Goal: Task Accomplishment & Management: Use online tool/utility

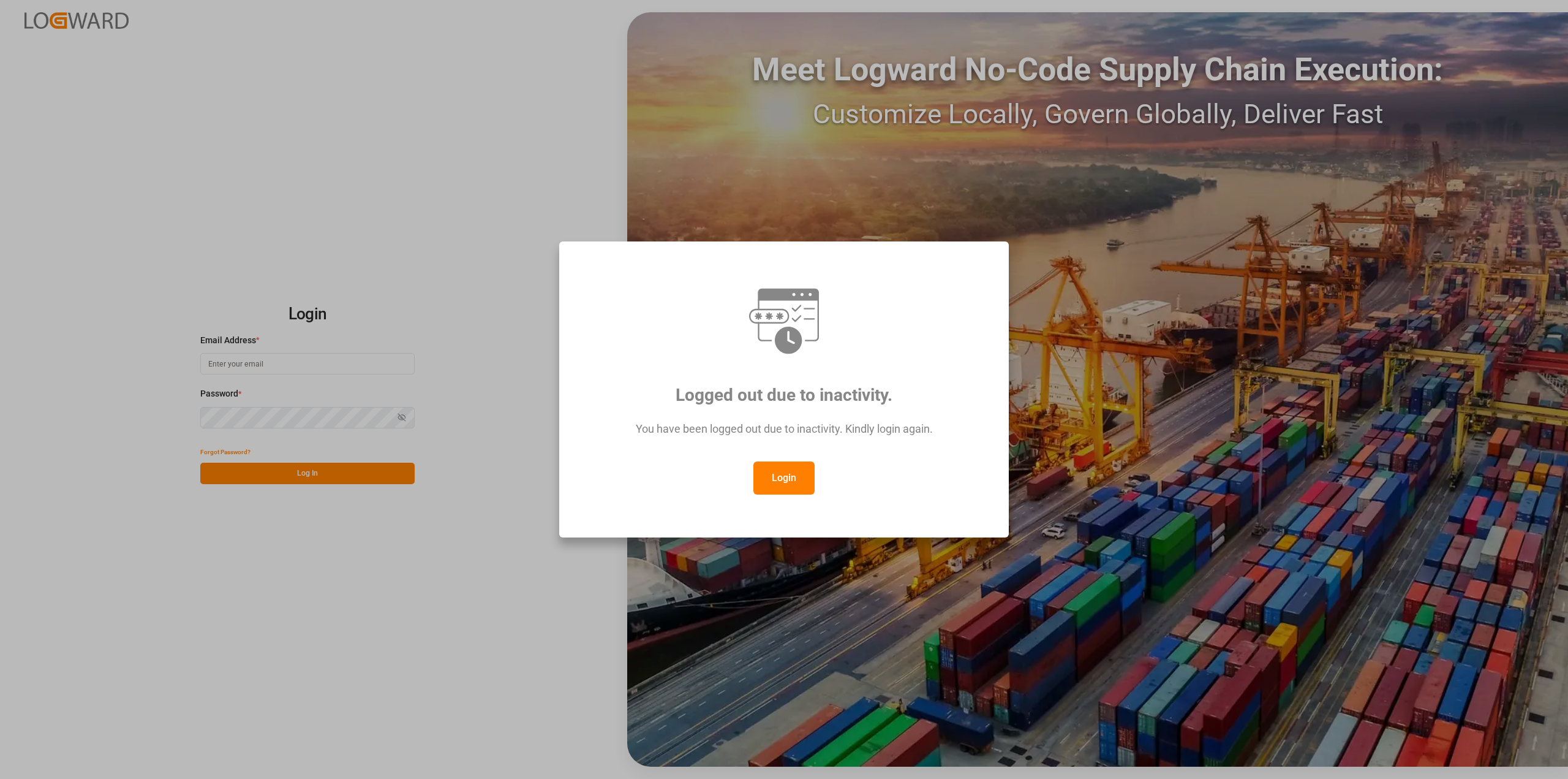
click at [784, 485] on button "Login" at bounding box center [784, 478] width 62 height 33
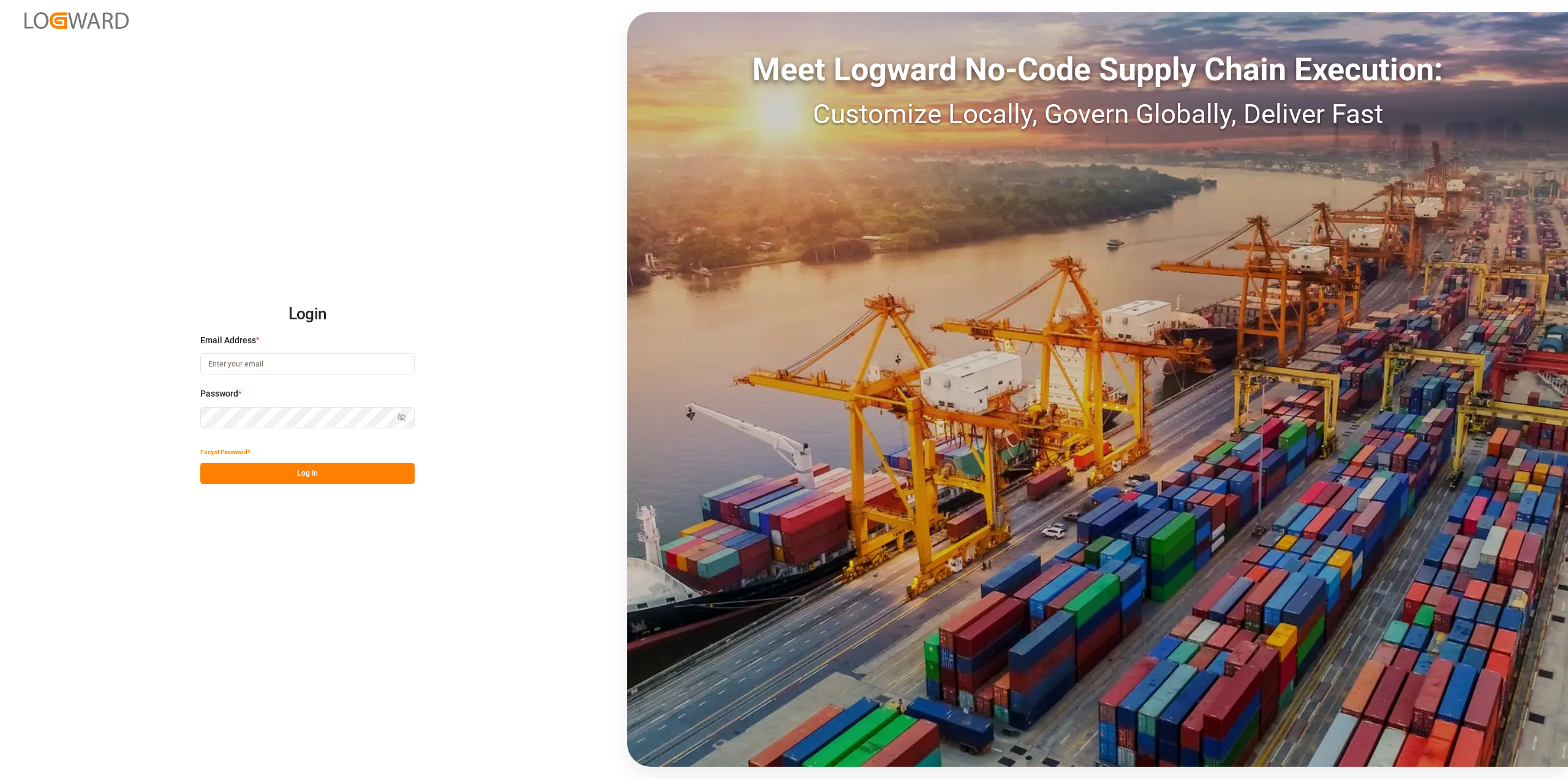
click at [291, 347] on div "Email Address *" at bounding box center [307, 361] width 215 height 54
click at [289, 356] on input at bounding box center [307, 363] width 215 height 21
type input "[PERSON_NAME][EMAIL_ADDRESS][PERSON_NAME][DOMAIN_NAME]"
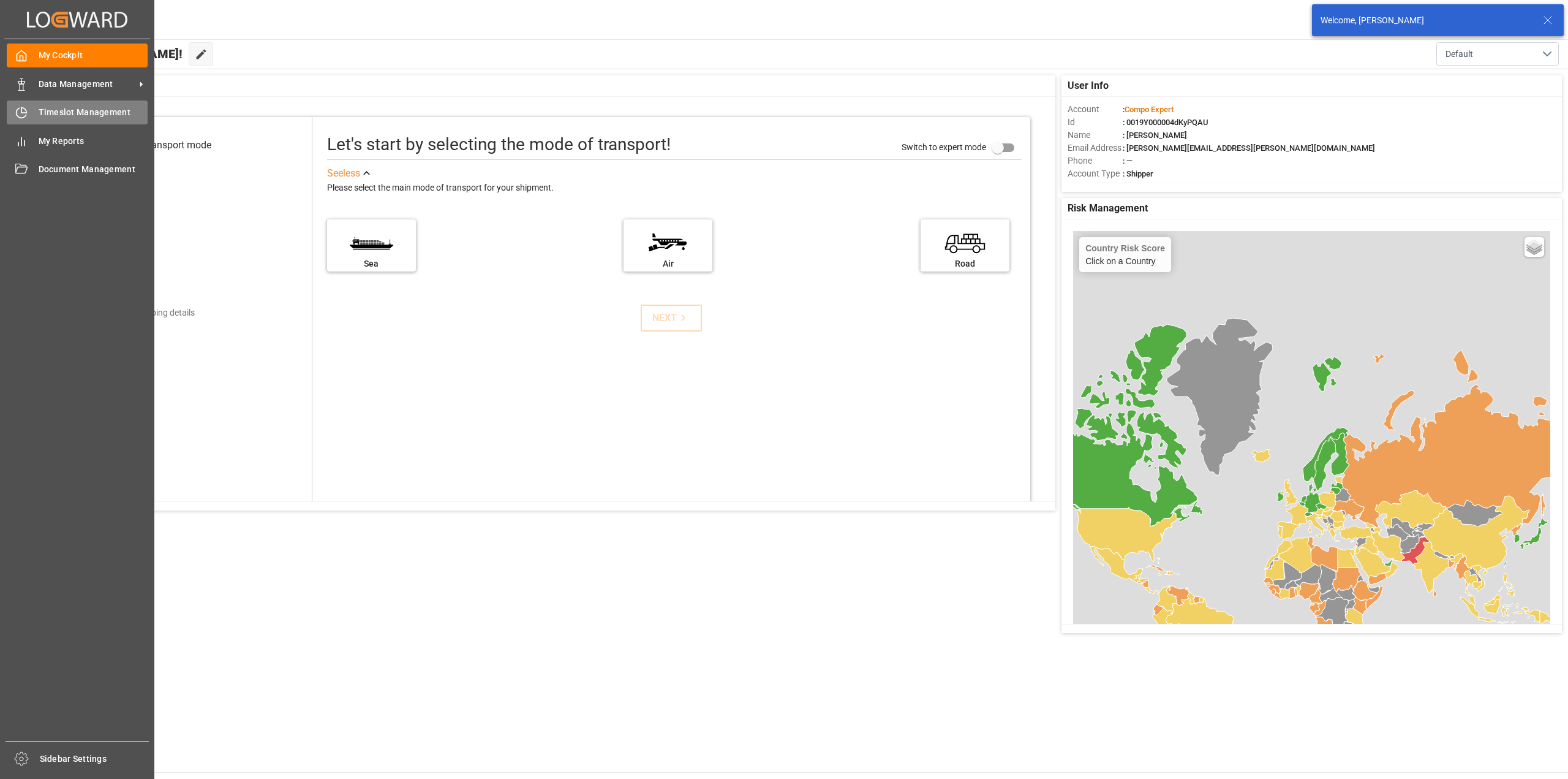
click at [29, 114] on div "Timeslot Management Timeslot Management" at bounding box center [77, 113] width 141 height 24
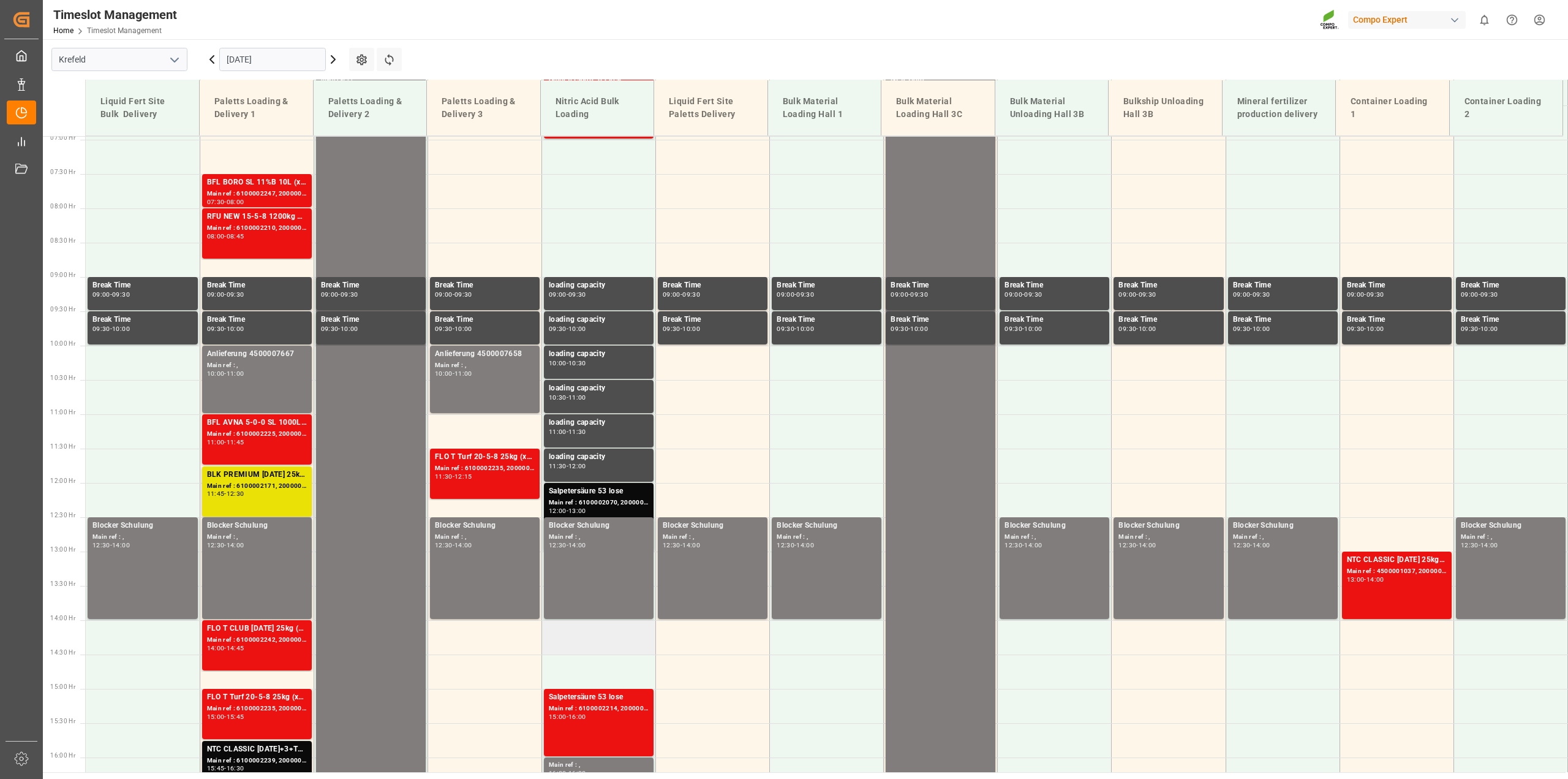
scroll to position [630, 0]
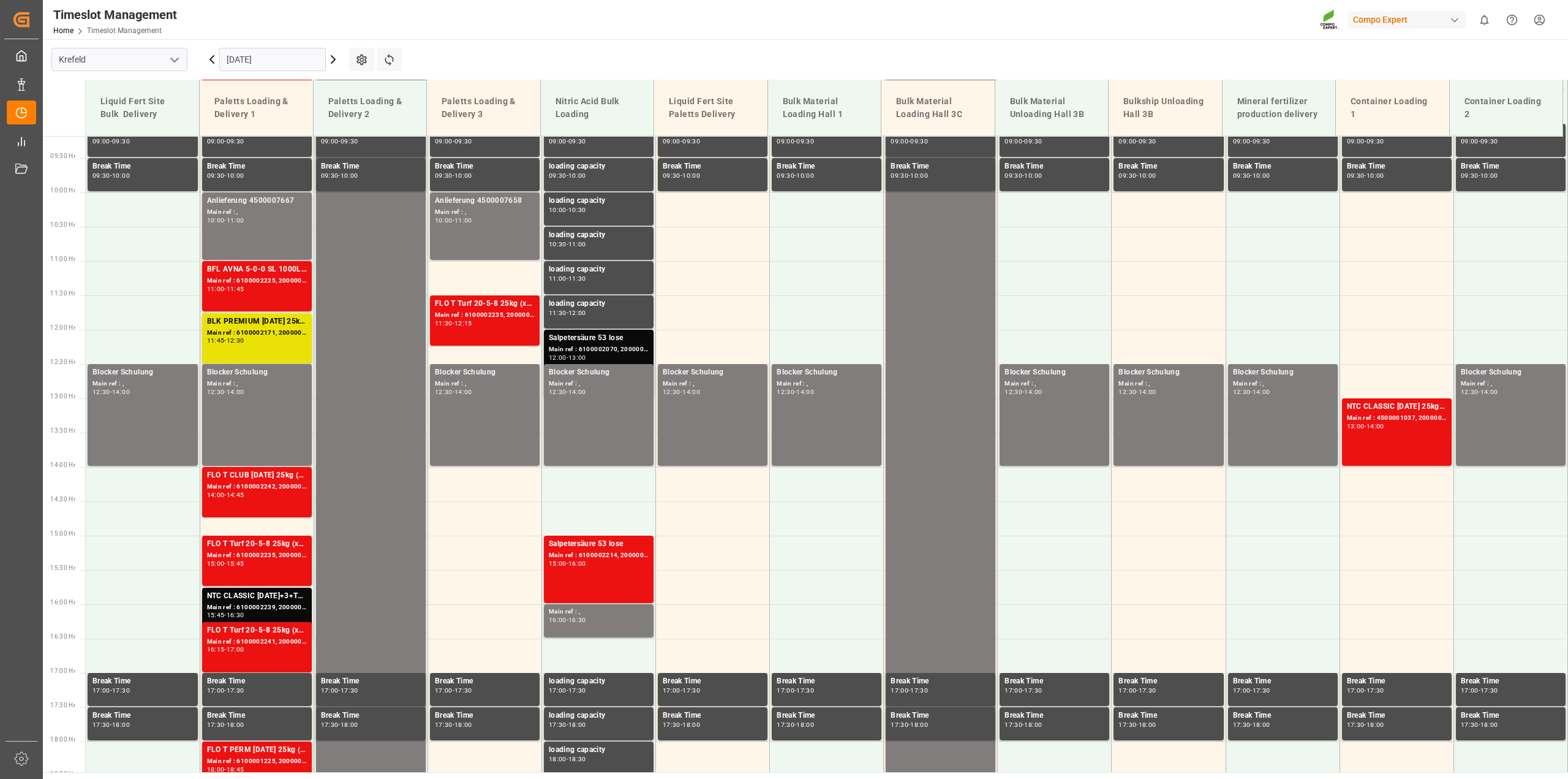
click at [598, 350] on div "Main ref : 6100002070, 2000001559" at bounding box center [598, 350] width 100 height 10
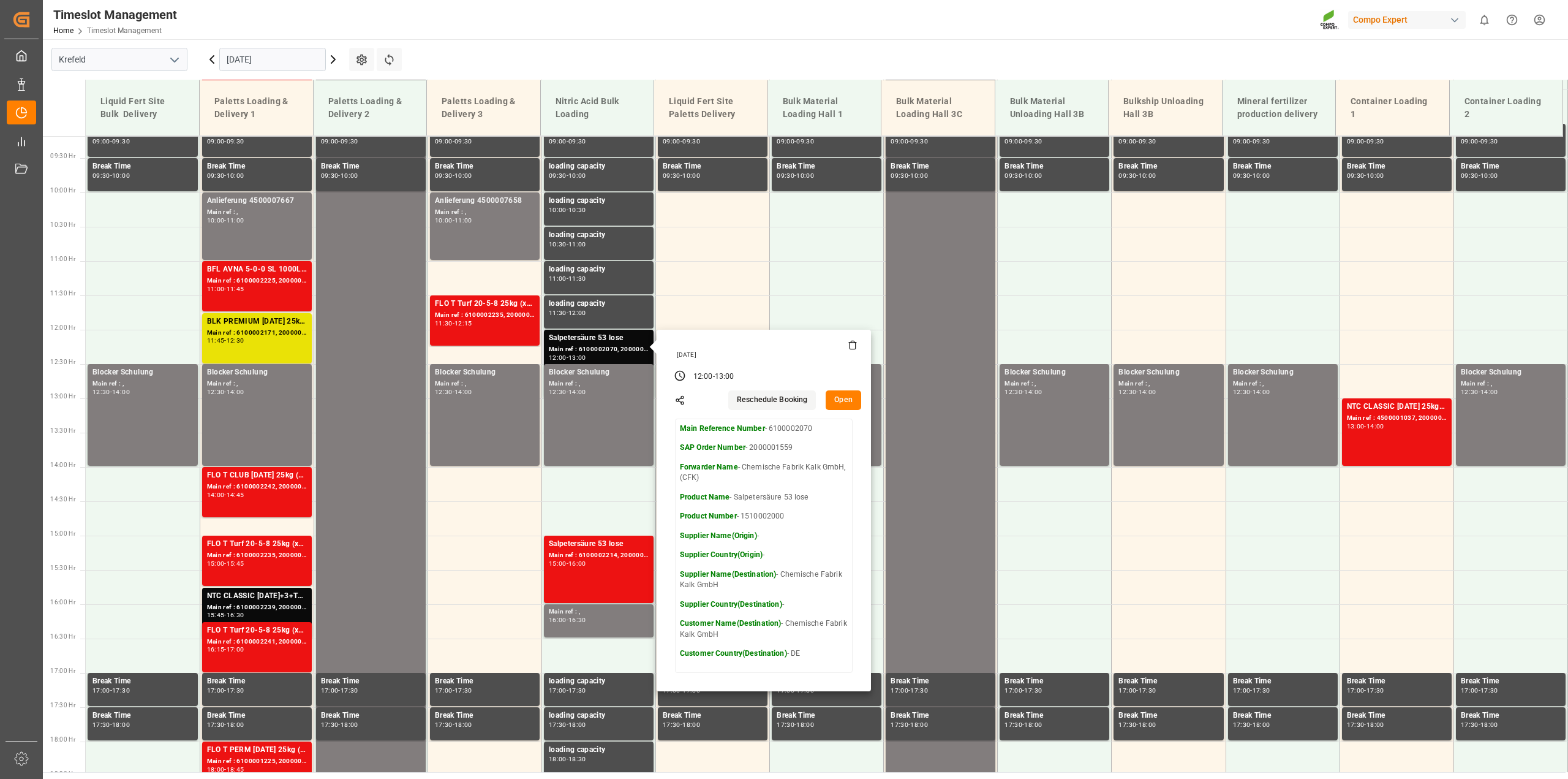
click at [846, 397] on button "Open" at bounding box center [844, 399] width 36 height 20
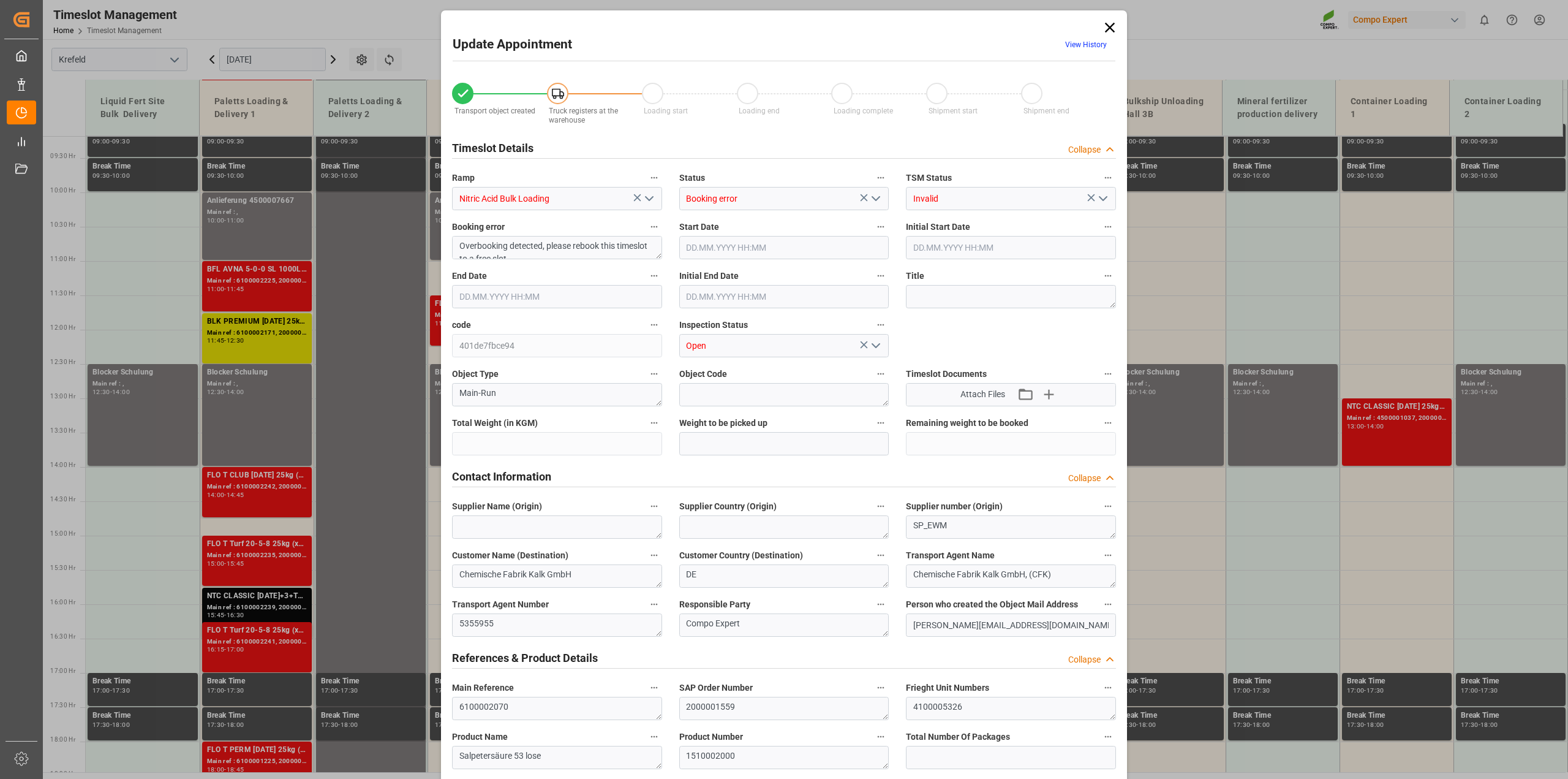
type input "24000"
type input "0"
type input "[DATE] 12:00"
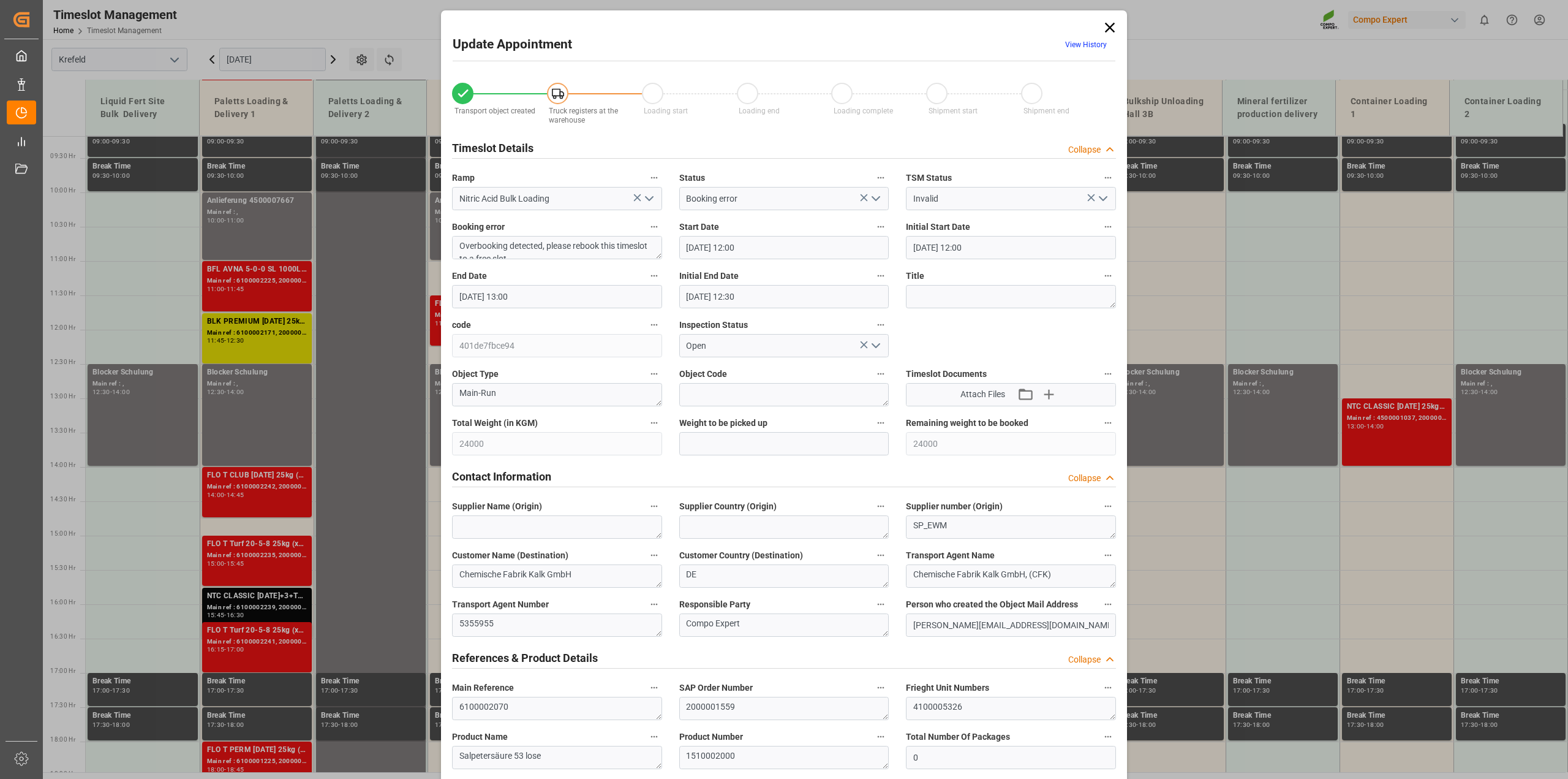
type input "[DATE] 13:00"
type input "[DATE] 12:30"
type input "[DATE] 14:50"
type input "[DATE] 14:54"
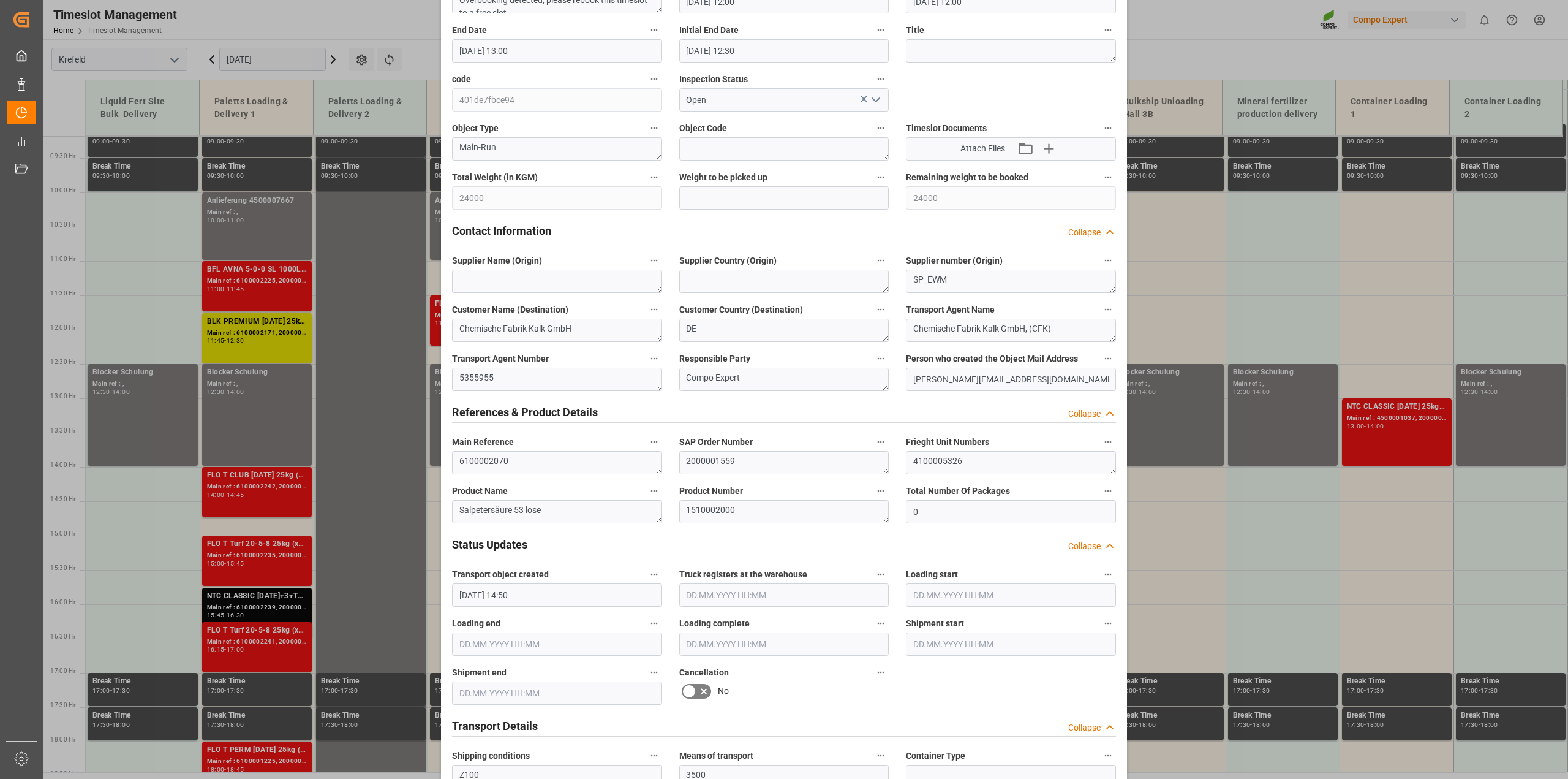
scroll to position [383, 0]
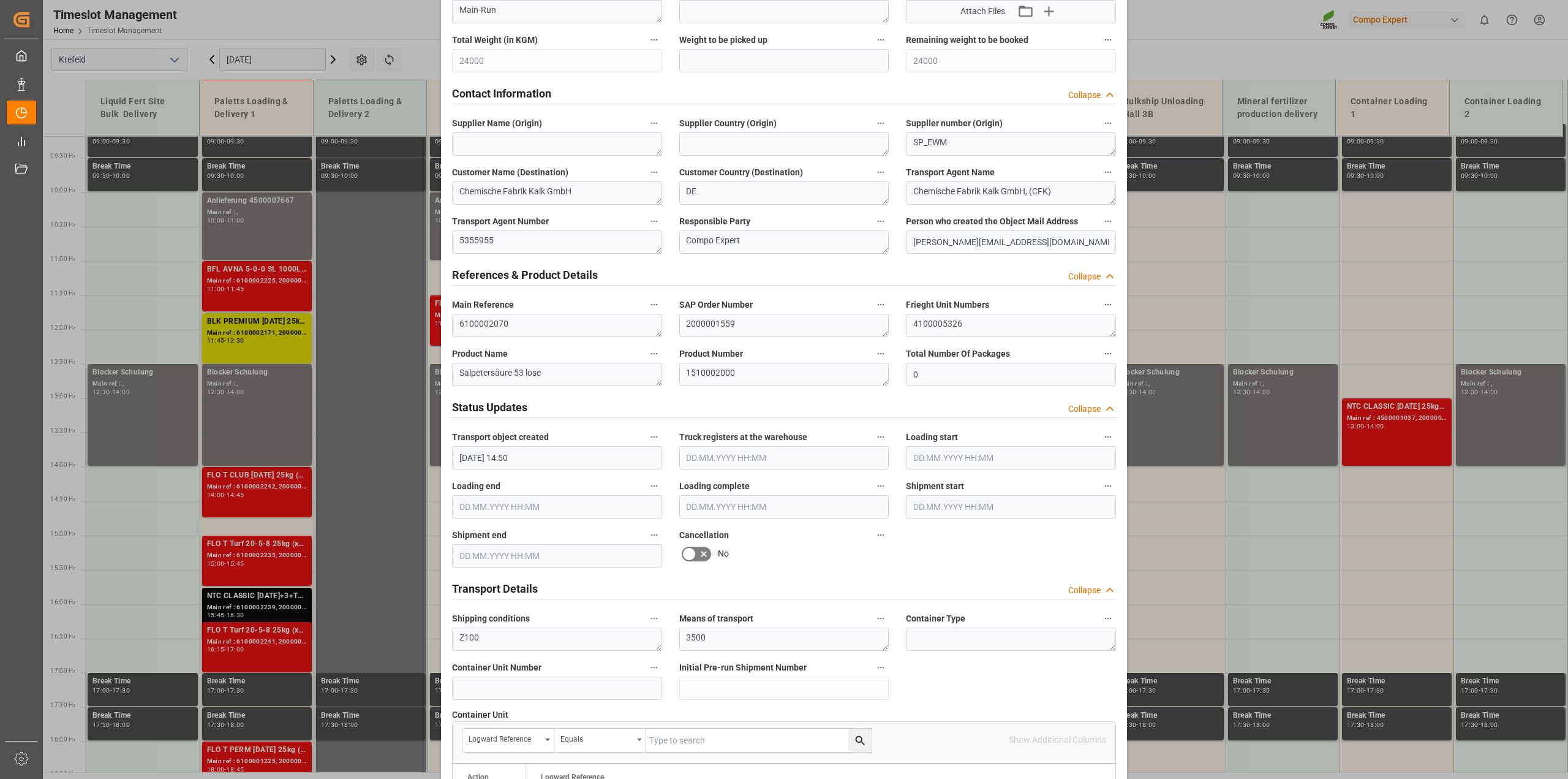
click at [699, 548] on icon at bounding box center [704, 553] width 15 height 15
click at [0, 0] on input "checkbox" at bounding box center [0, 0] width 0 height 0
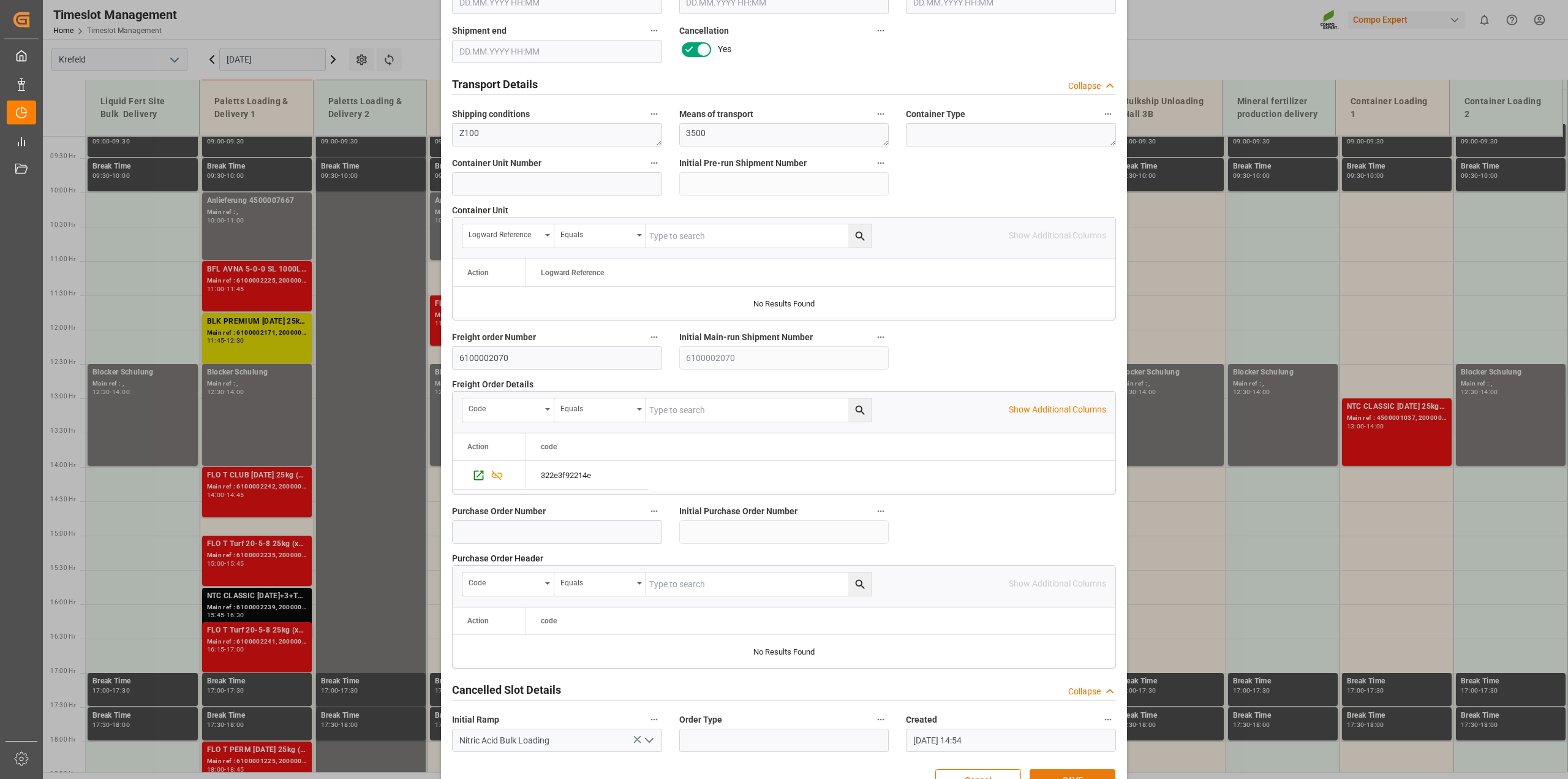
scroll to position [924, 0]
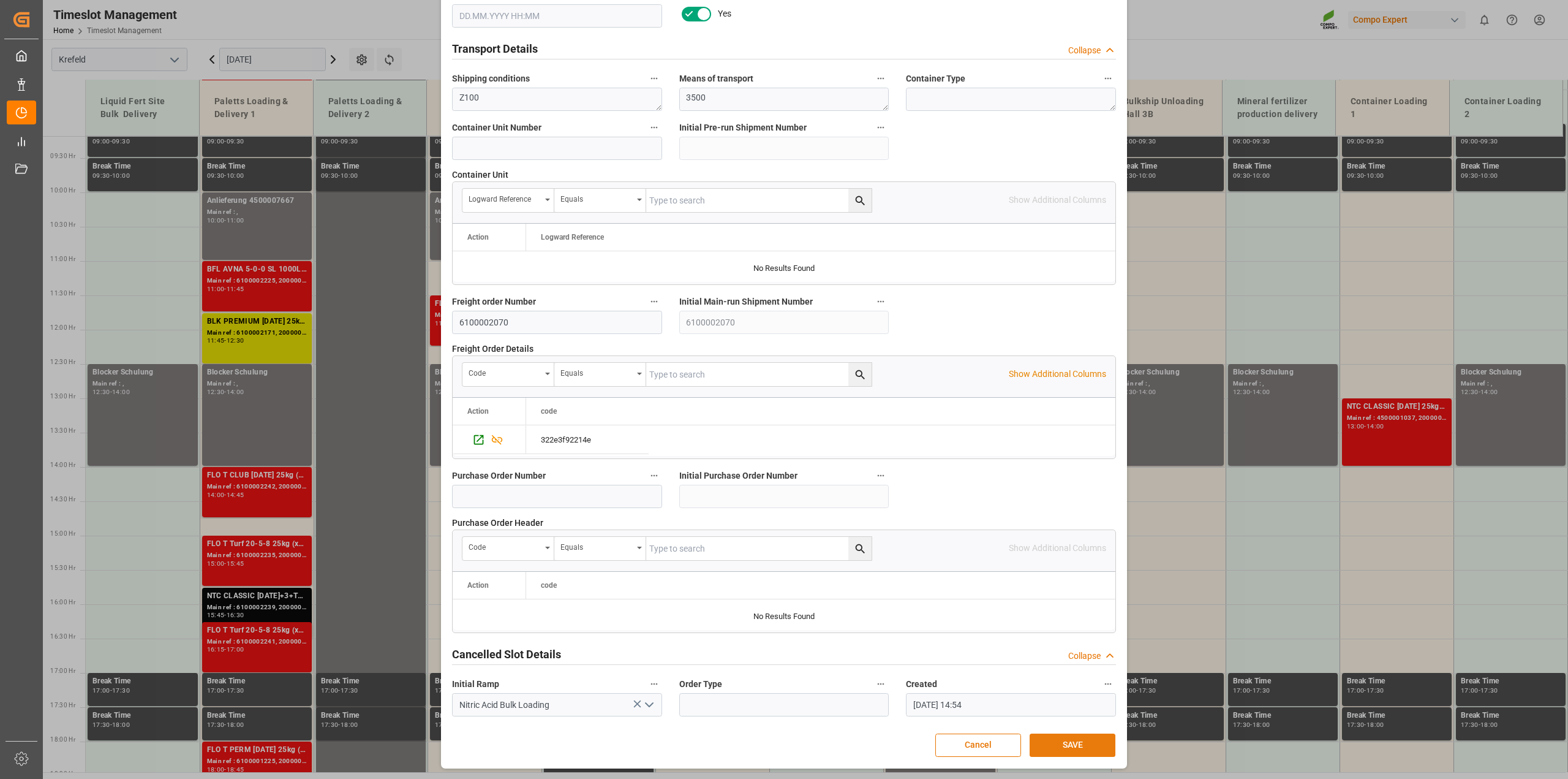
click at [1072, 747] on button "SAVE" at bounding box center [1073, 745] width 85 height 23
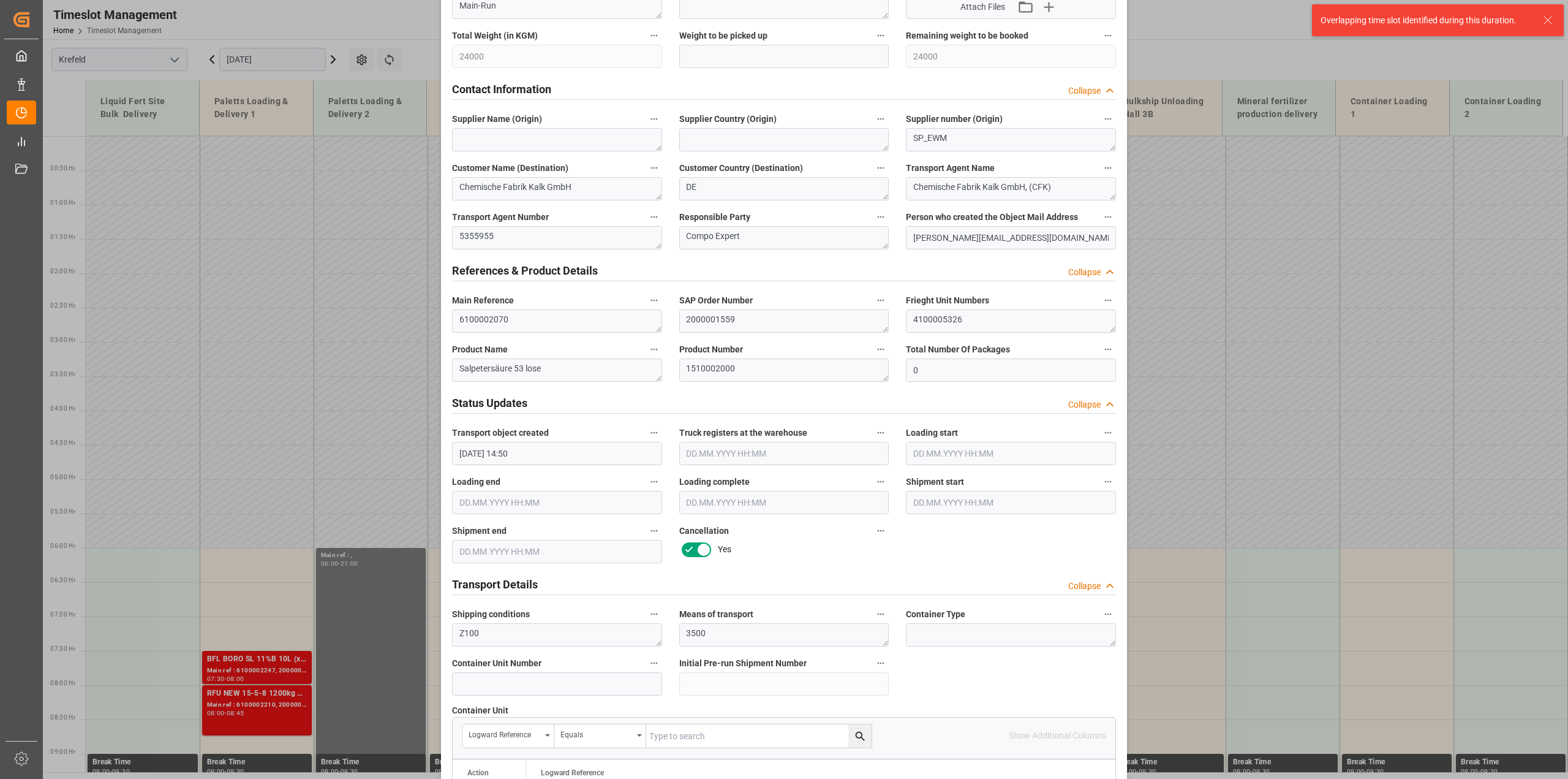
scroll to position [0, 0]
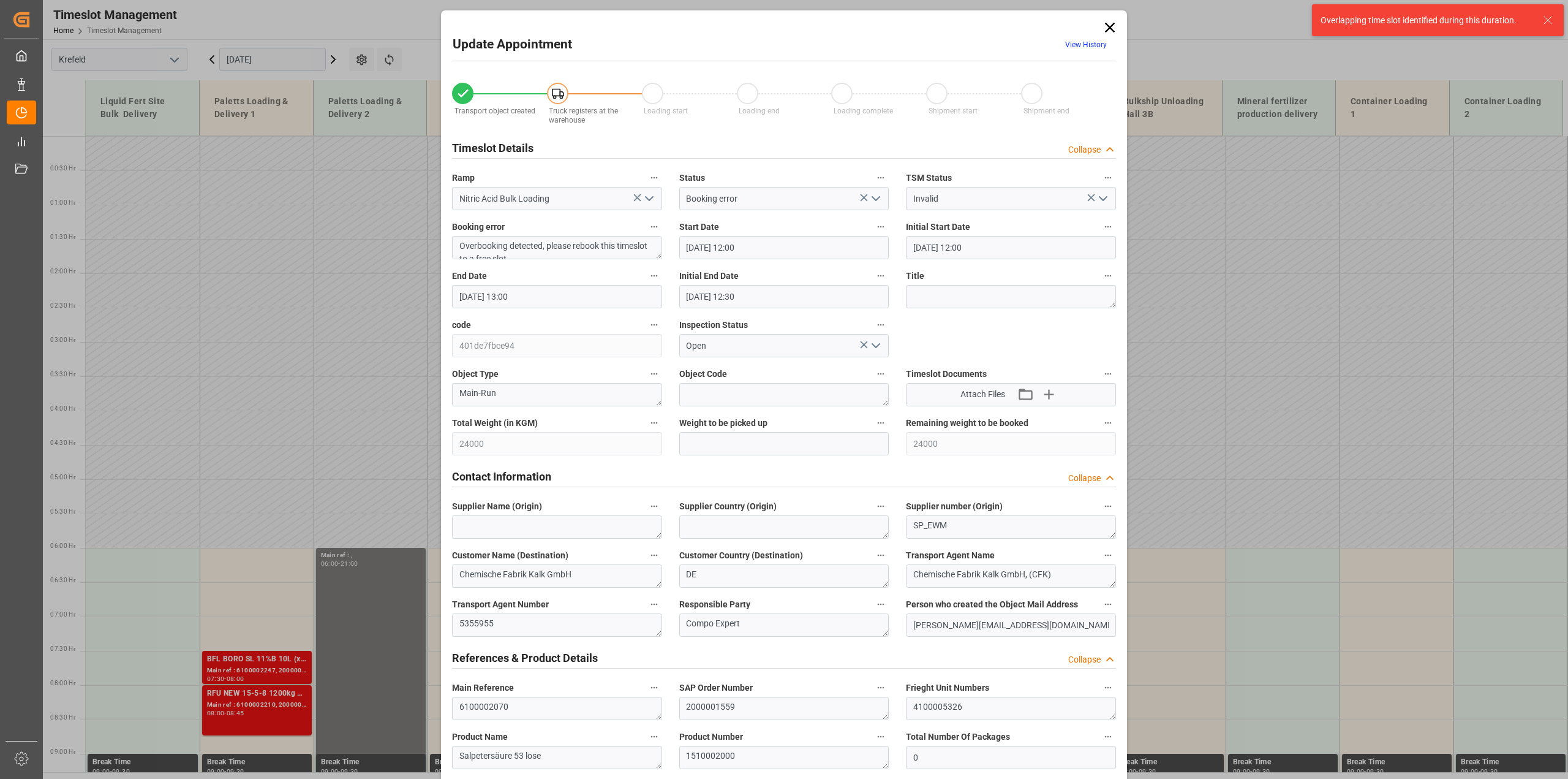
drag, startPoint x: 1105, startPoint y: 25, endPoint x: 1073, endPoint y: 52, distance: 41.9
click at [1105, 25] on icon at bounding box center [1110, 27] width 9 height 9
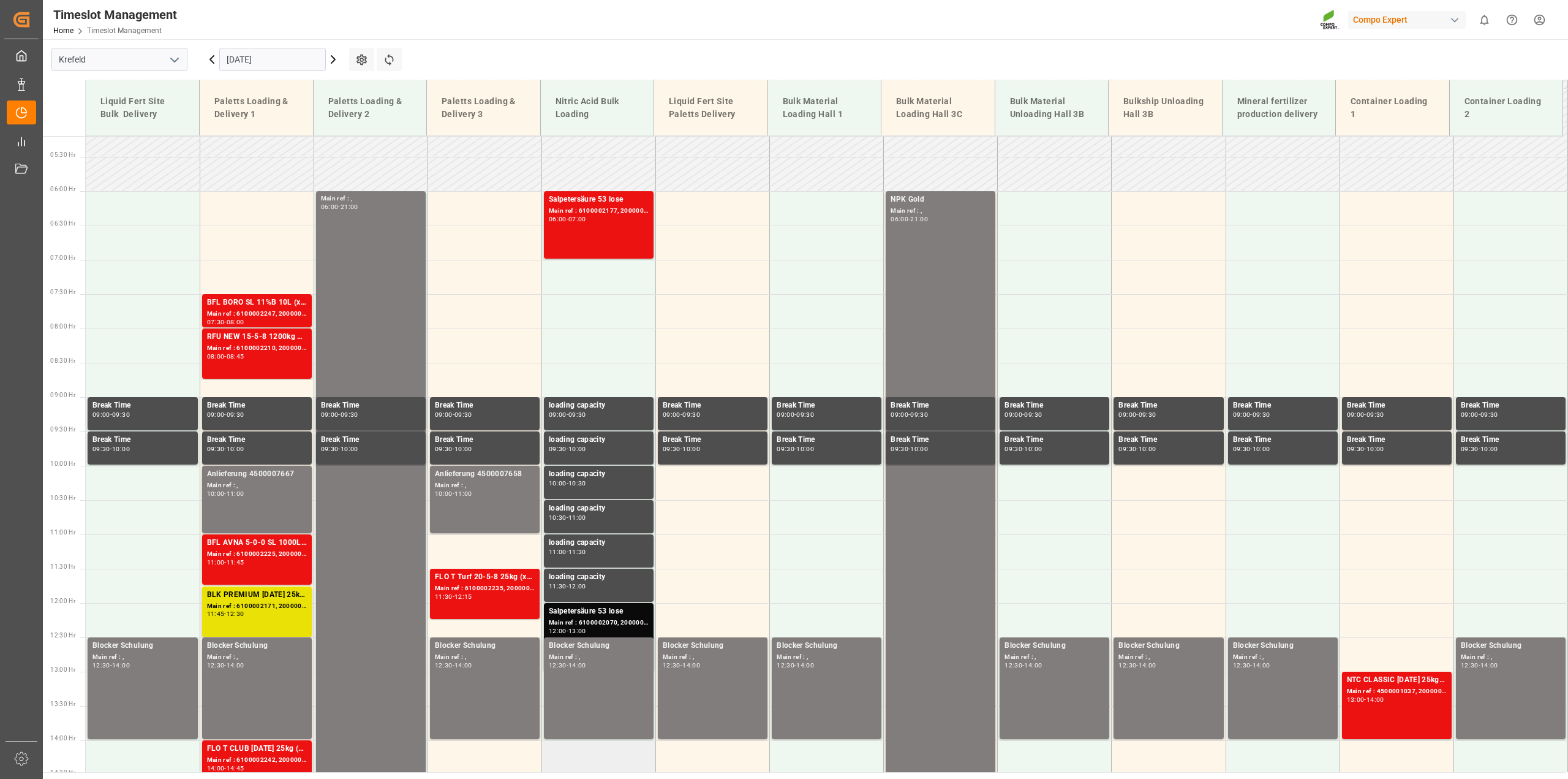
scroll to position [459, 0]
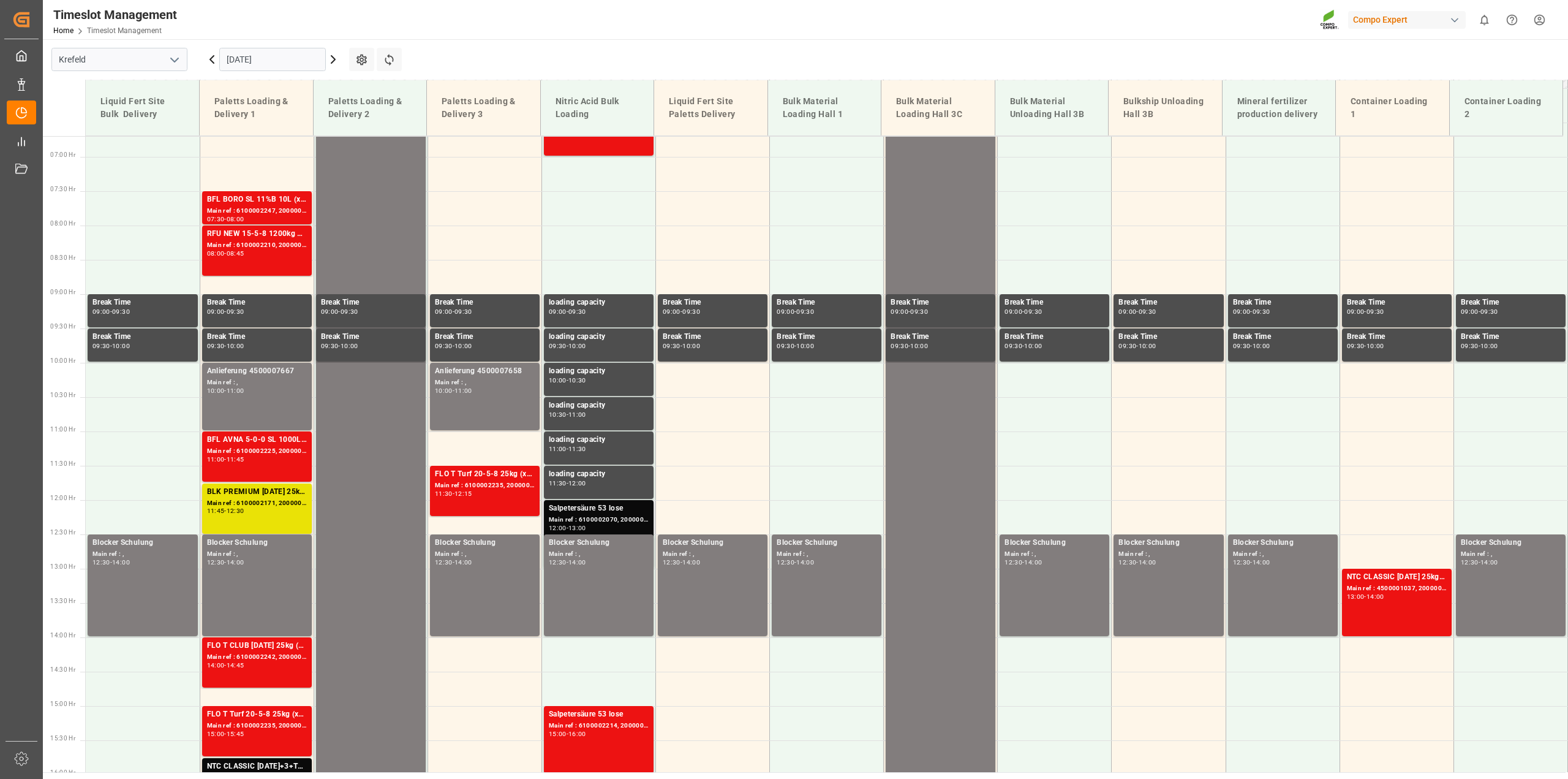
click at [604, 512] on div "Salpetersäure 53 lose" at bounding box center [598, 509] width 100 height 12
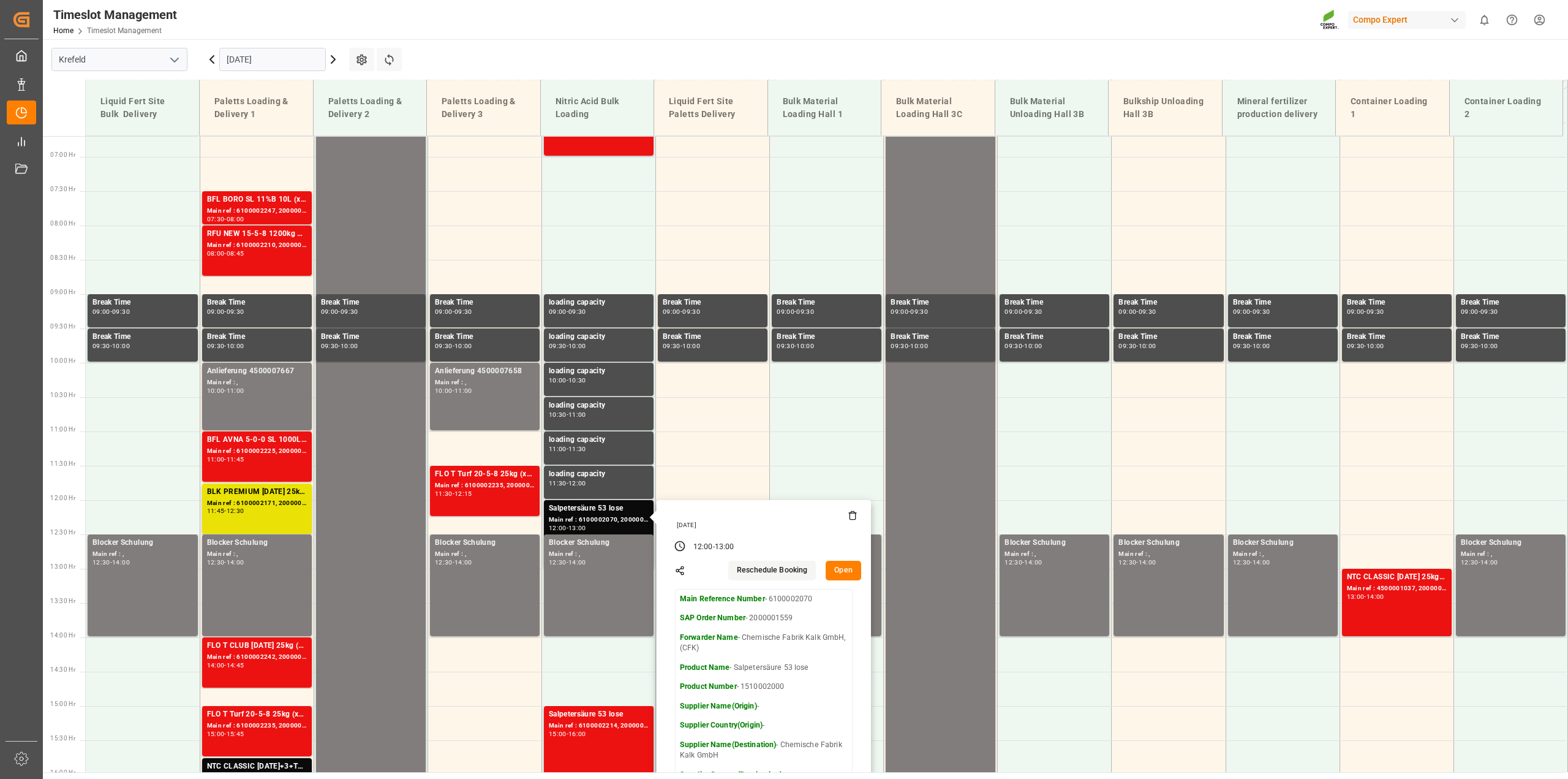
click at [852, 513] on icon at bounding box center [852, 515] width 9 height 9
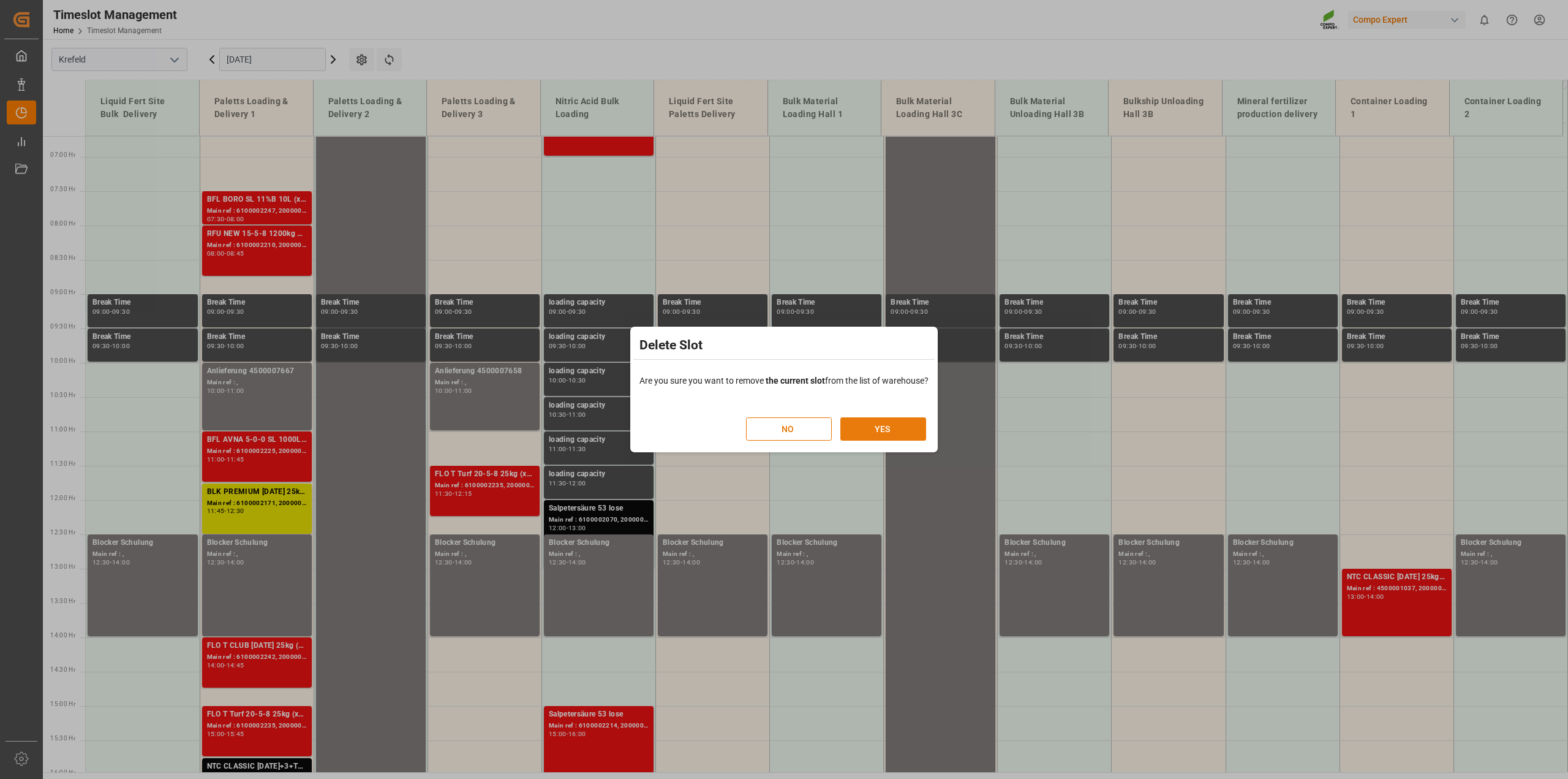
click at [889, 430] on button "YES" at bounding box center [883, 428] width 85 height 23
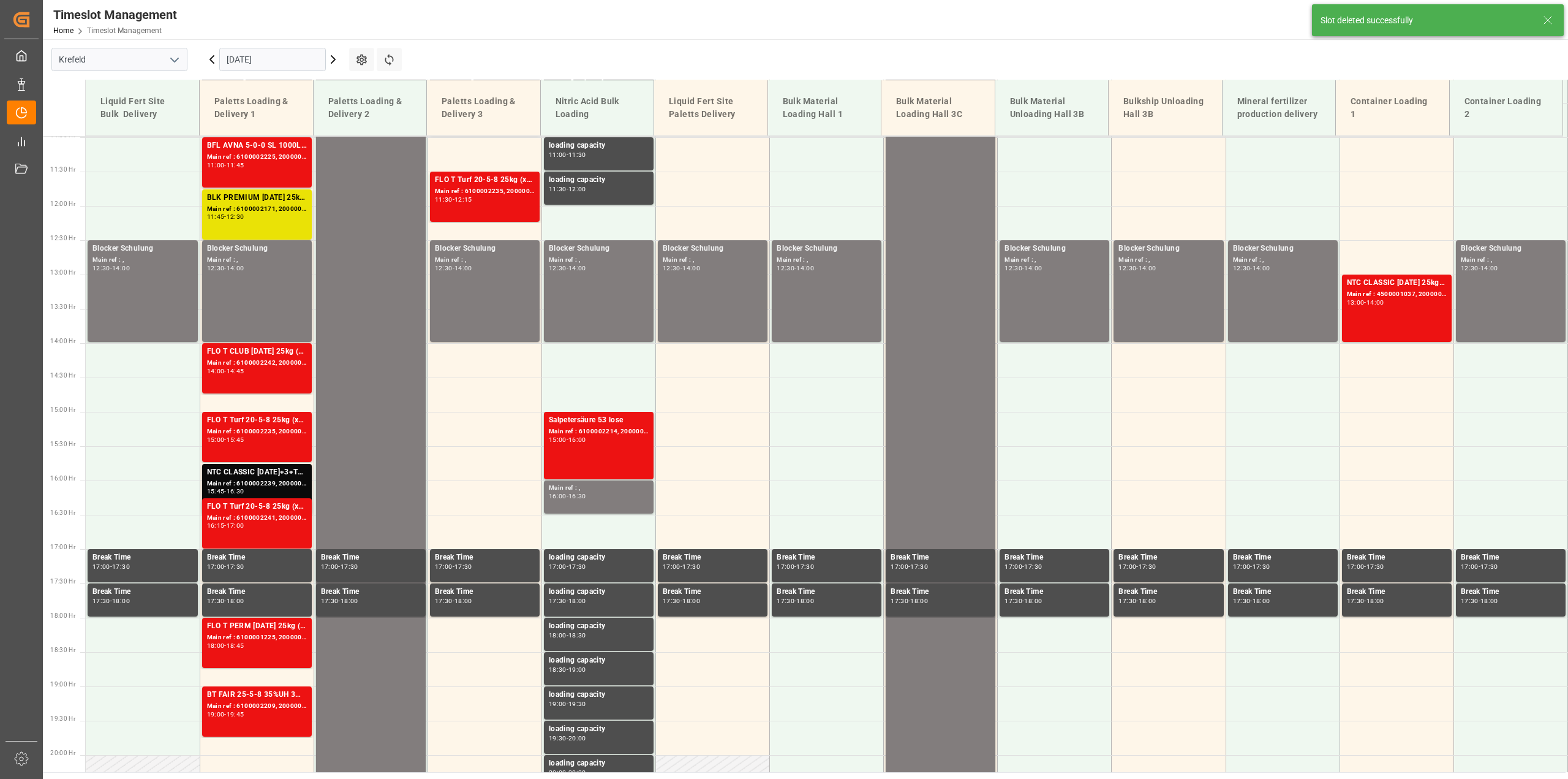
scroll to position [760, 0]
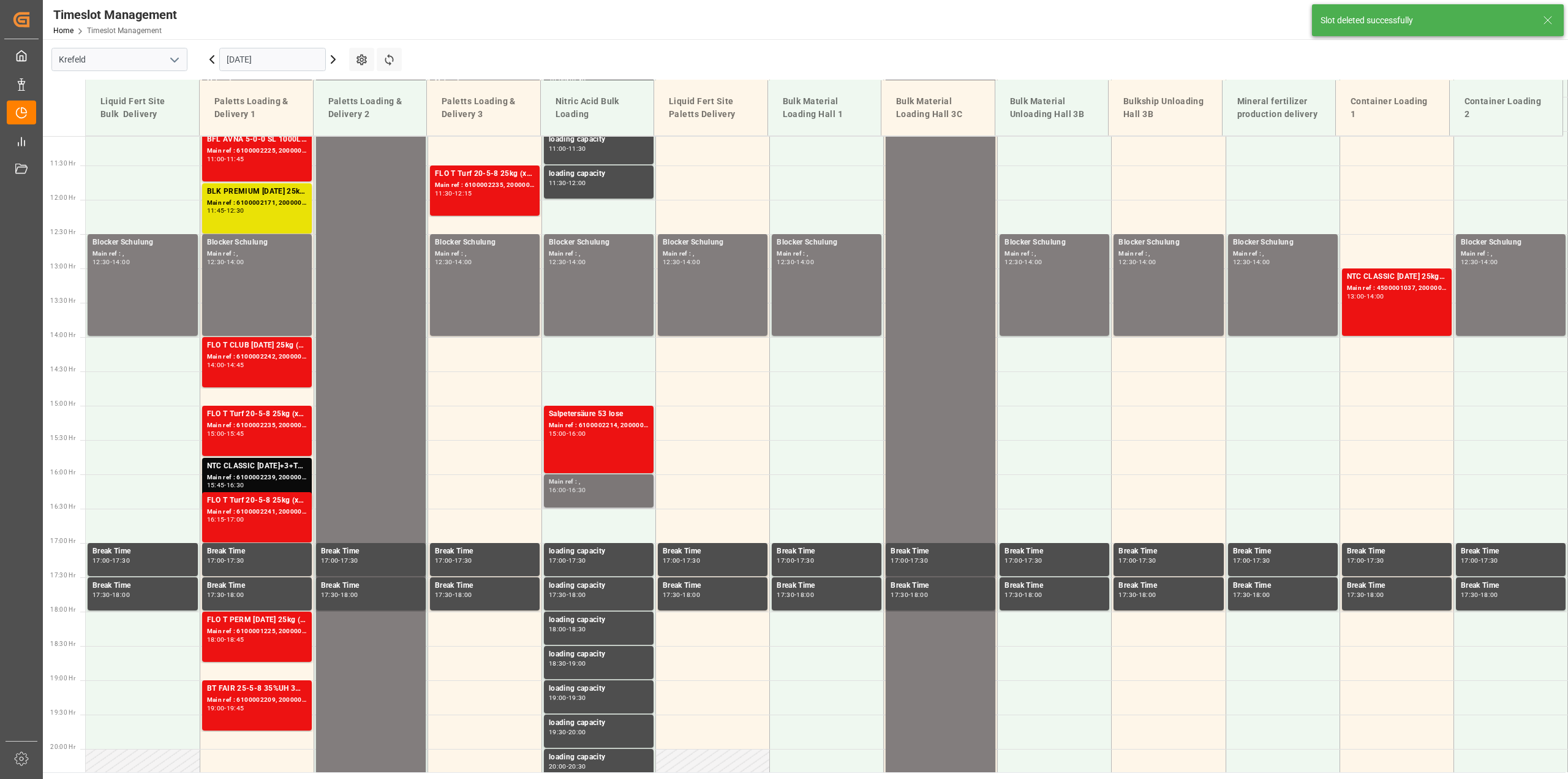
click at [626, 489] on div "16:00 - 16:30" at bounding box center [598, 491] width 100 height 7
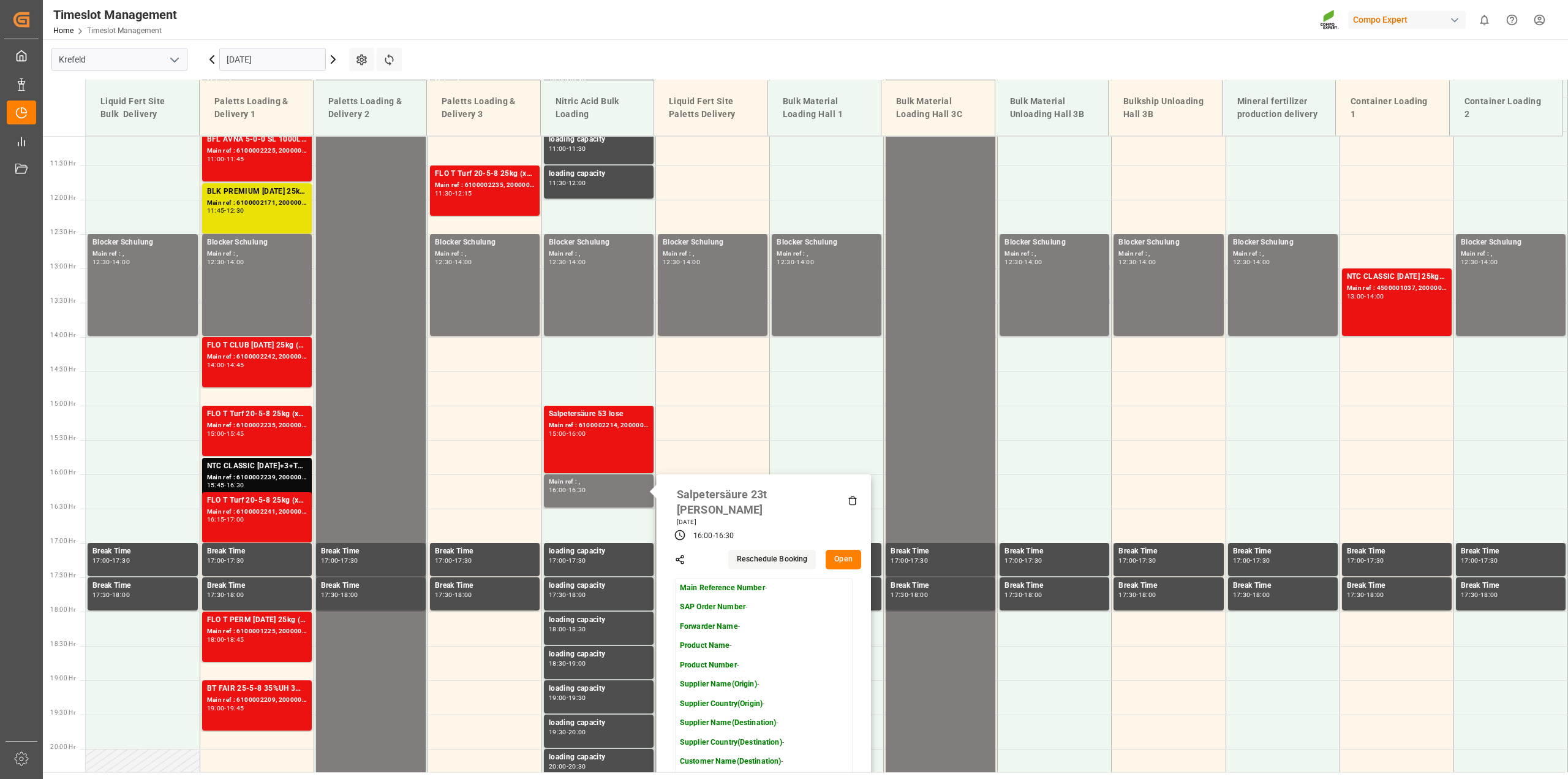
click at [841, 550] on button "Open" at bounding box center [844, 559] width 36 height 20
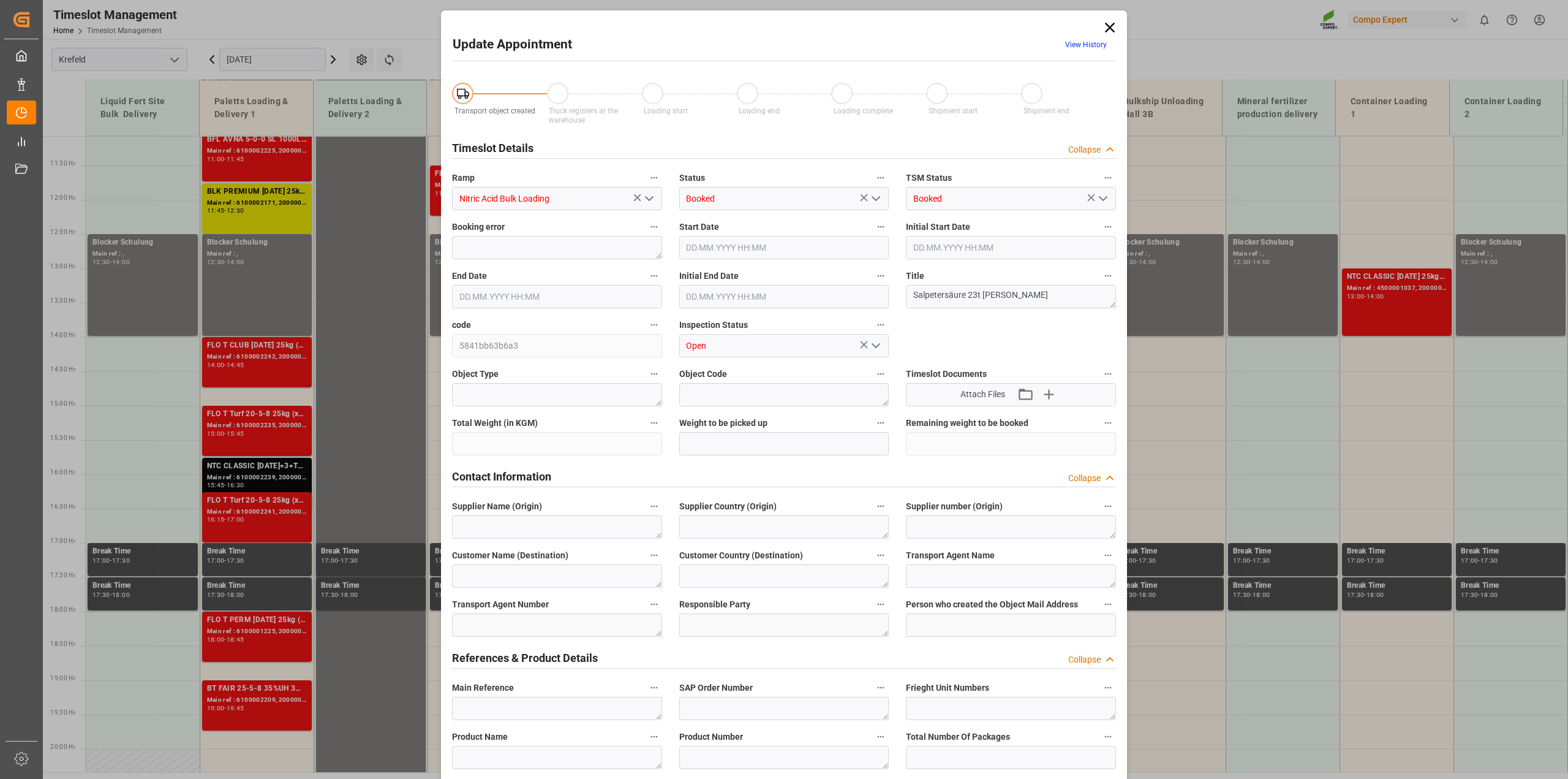
type input "[DATE] 16:00"
type input "[DATE] 16:30"
type input "[DATE] 12:19"
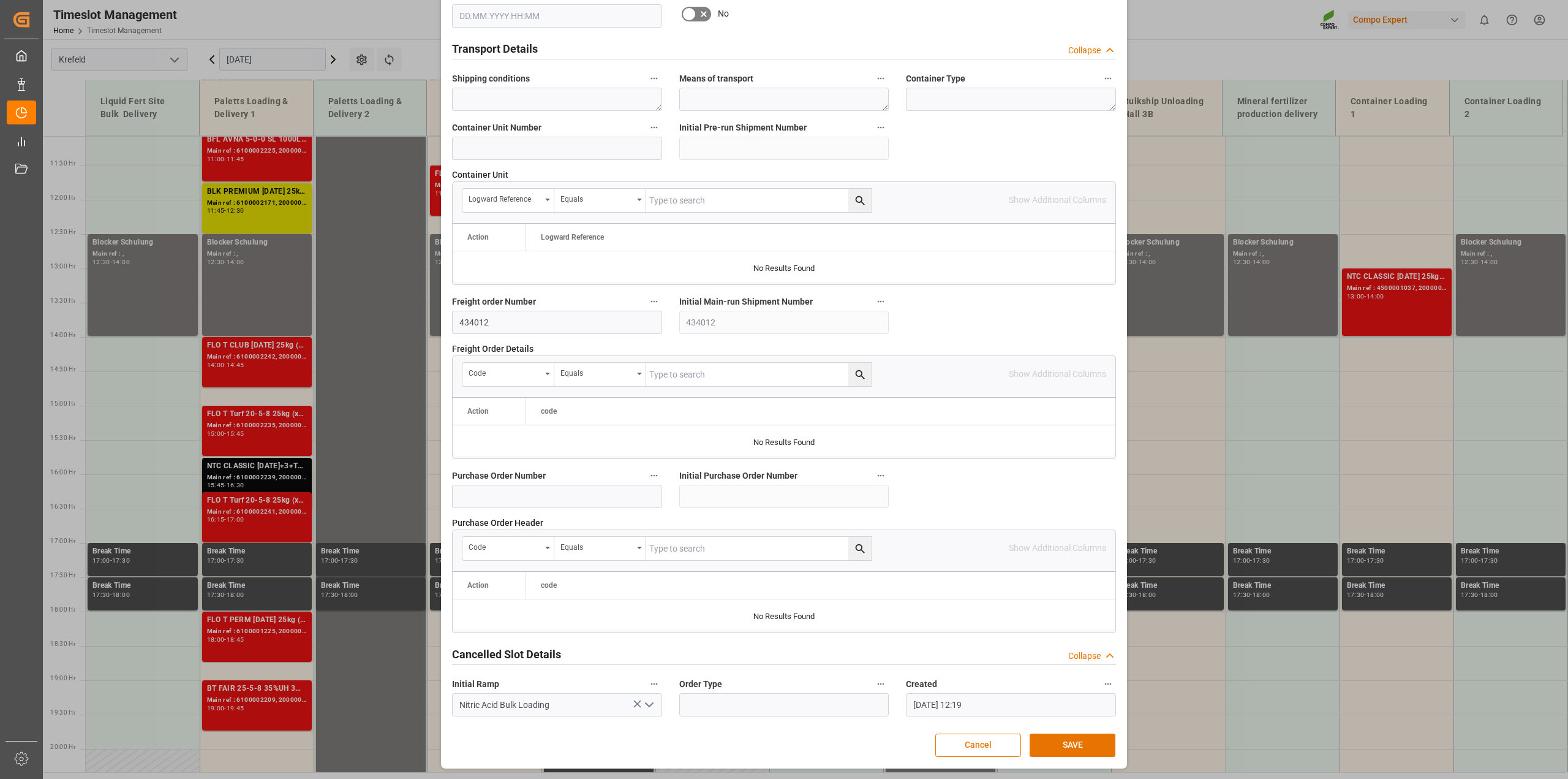
scroll to position [924, 0]
click at [978, 748] on button "Cancel" at bounding box center [978, 745] width 85 height 23
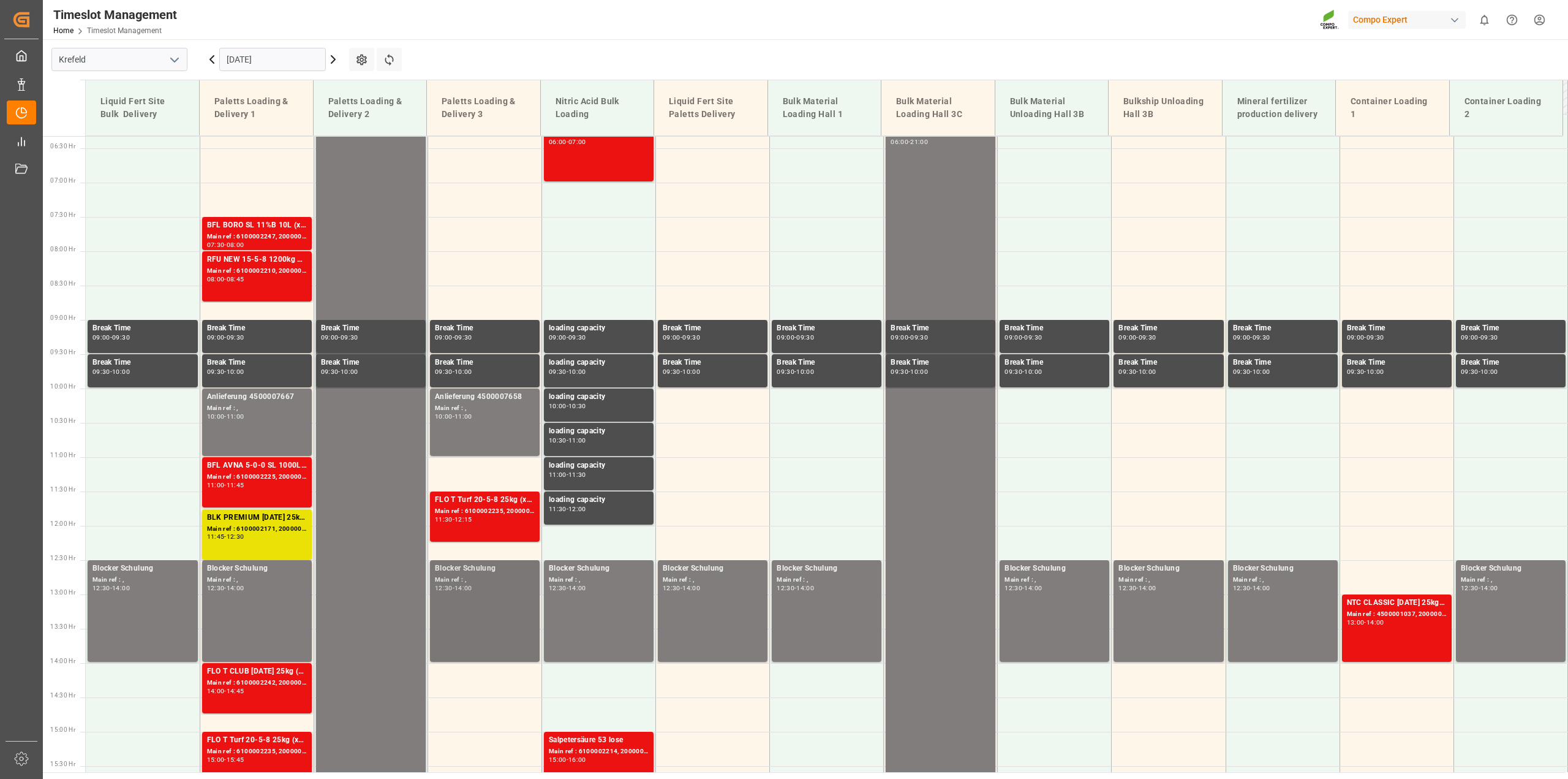
scroll to position [377, 0]
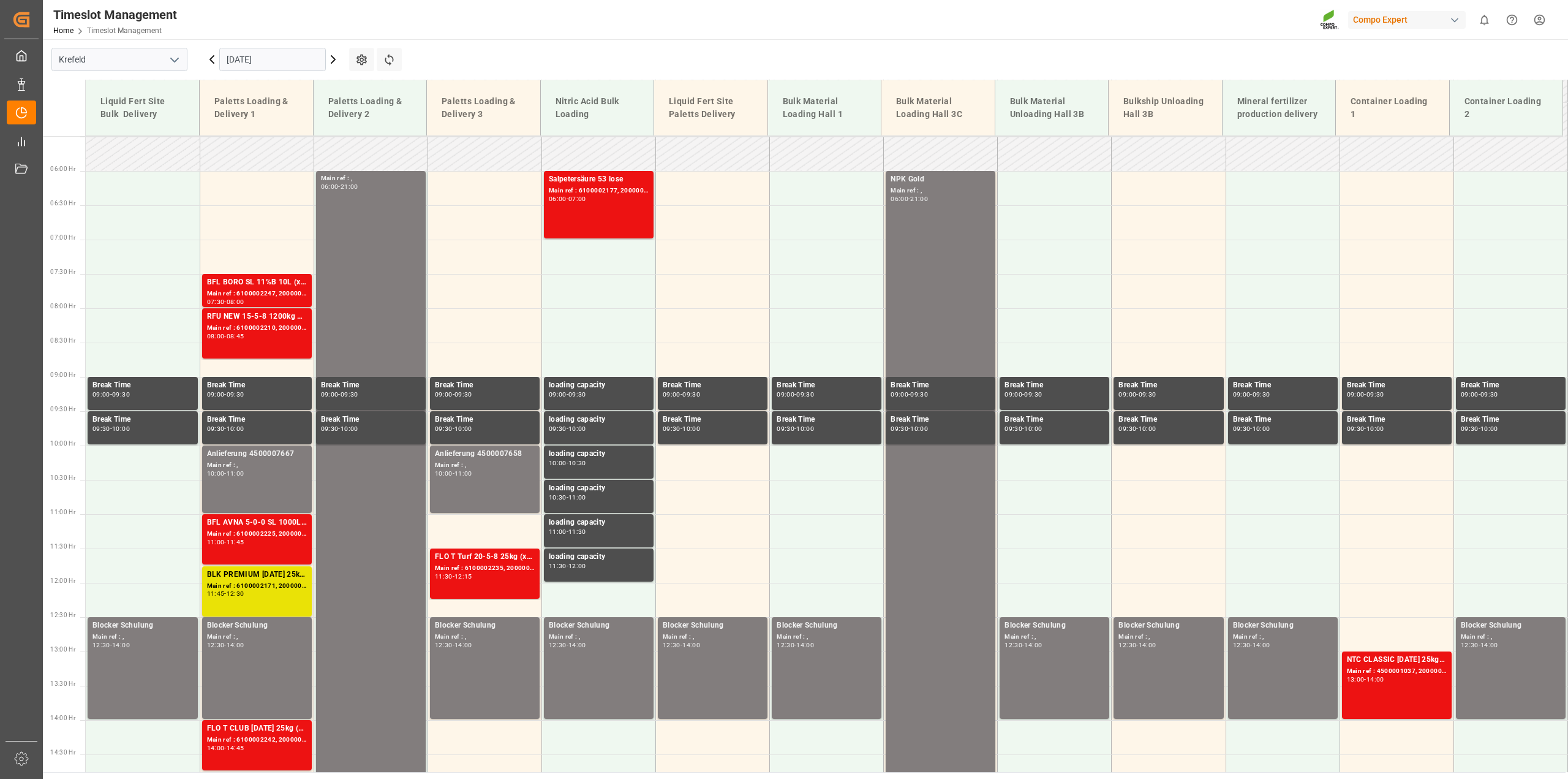
click at [268, 57] on input "[DATE]" at bounding box center [273, 59] width 107 height 23
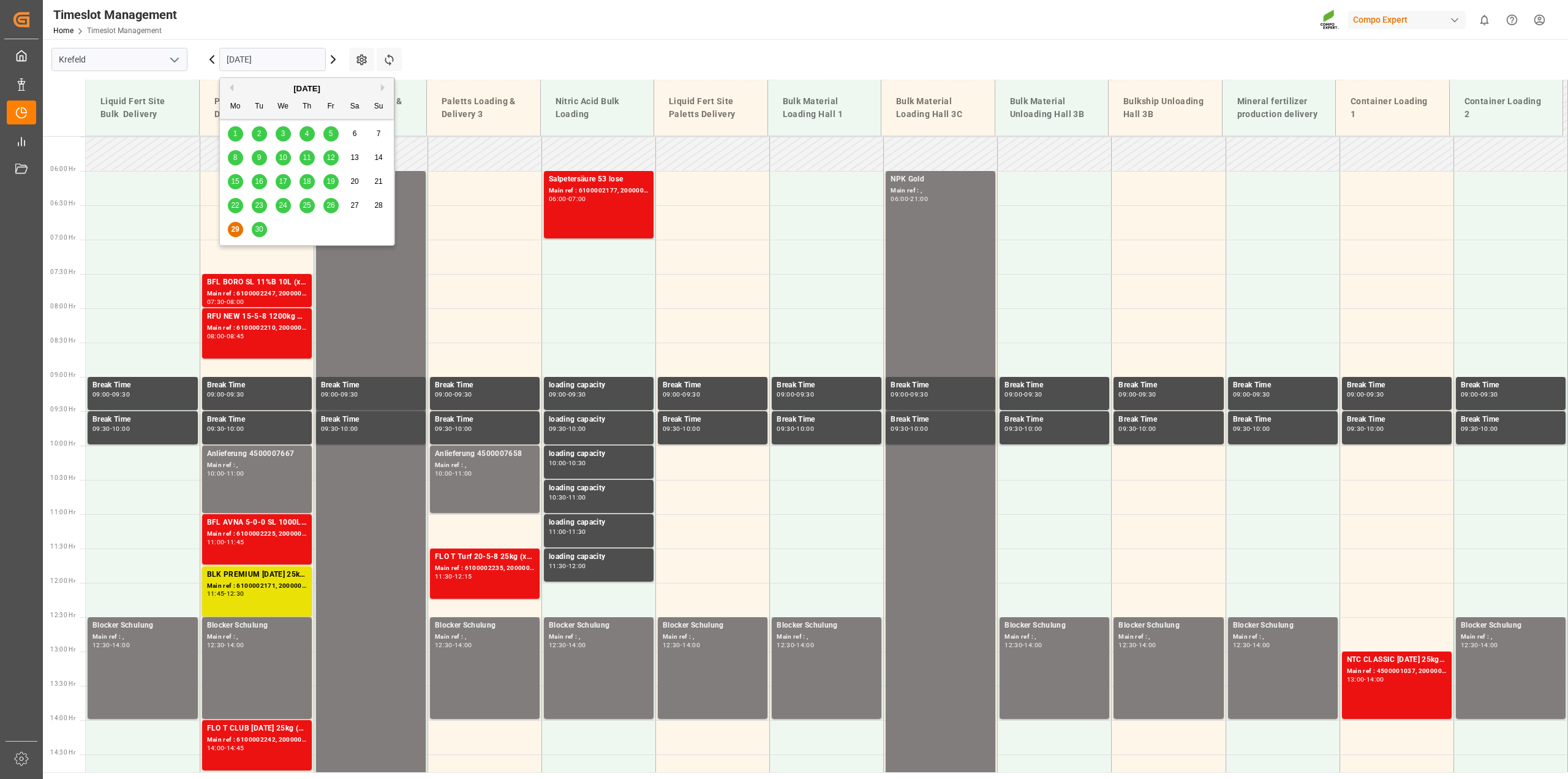
click at [384, 89] on button "Next Month" at bounding box center [385, 87] width 8 height 8
click at [231, 158] on div "6" at bounding box center [236, 157] width 15 height 15
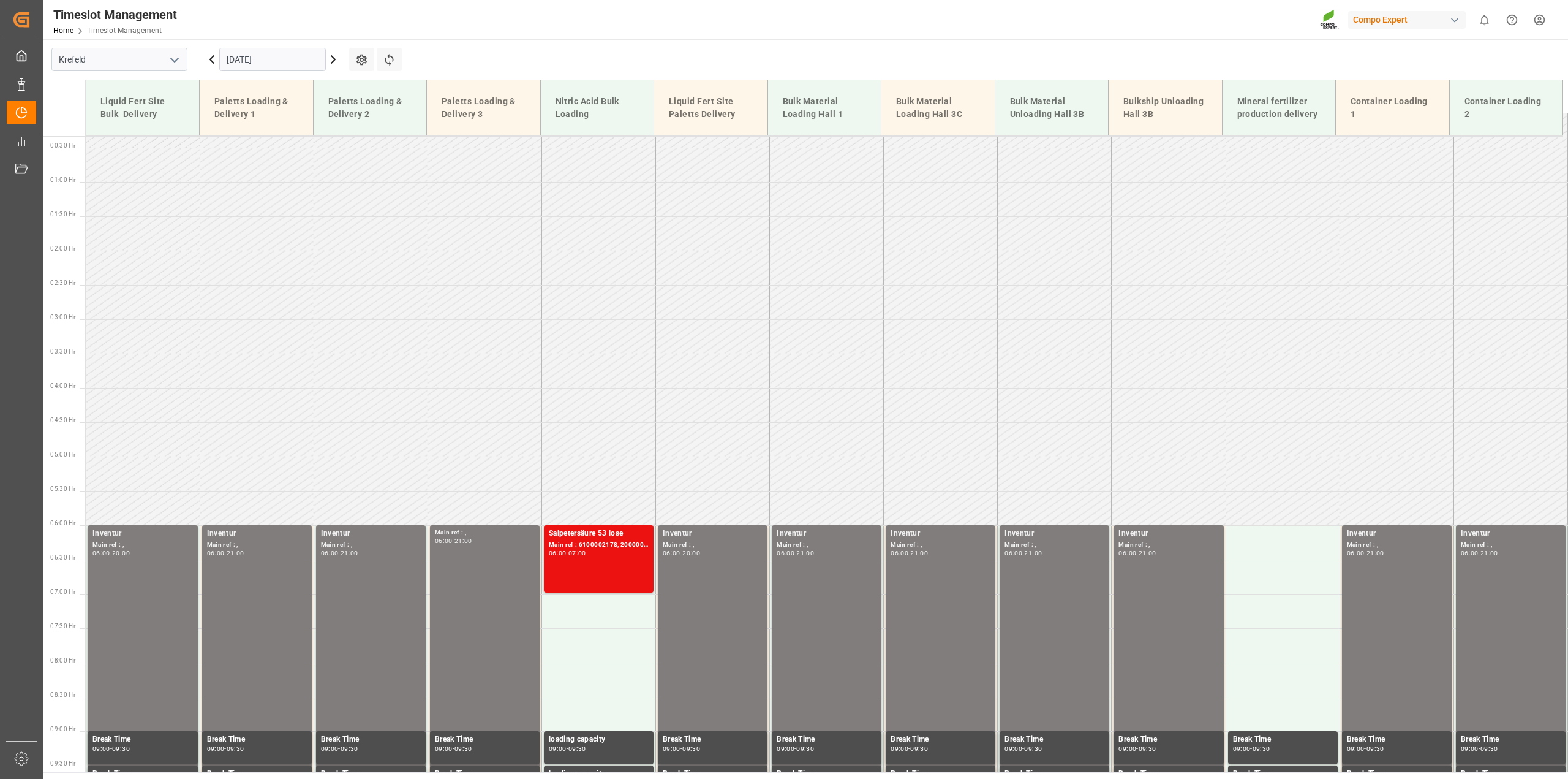
scroll to position [15, 0]
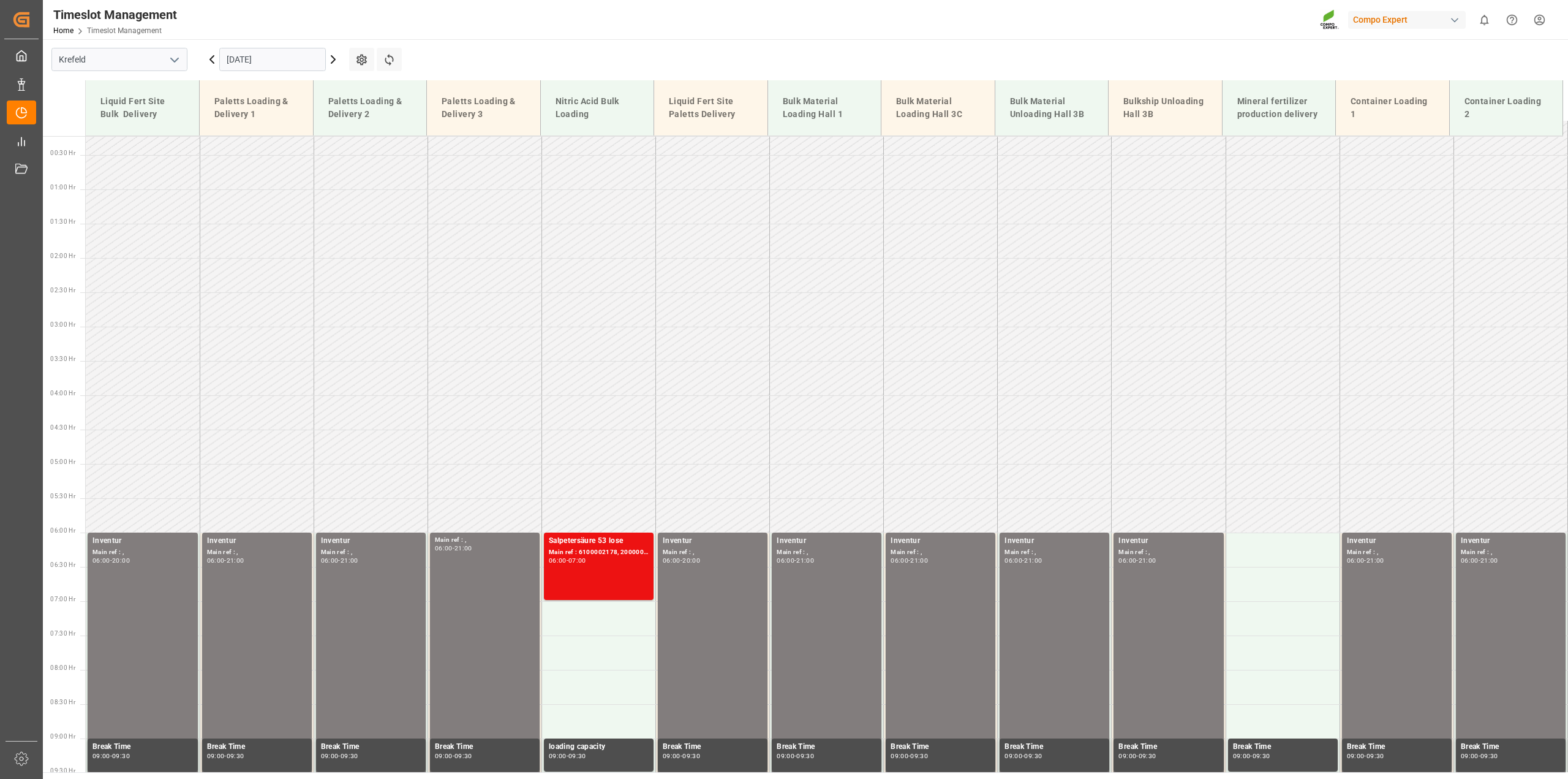
click at [335, 57] on icon at bounding box center [333, 59] width 15 height 15
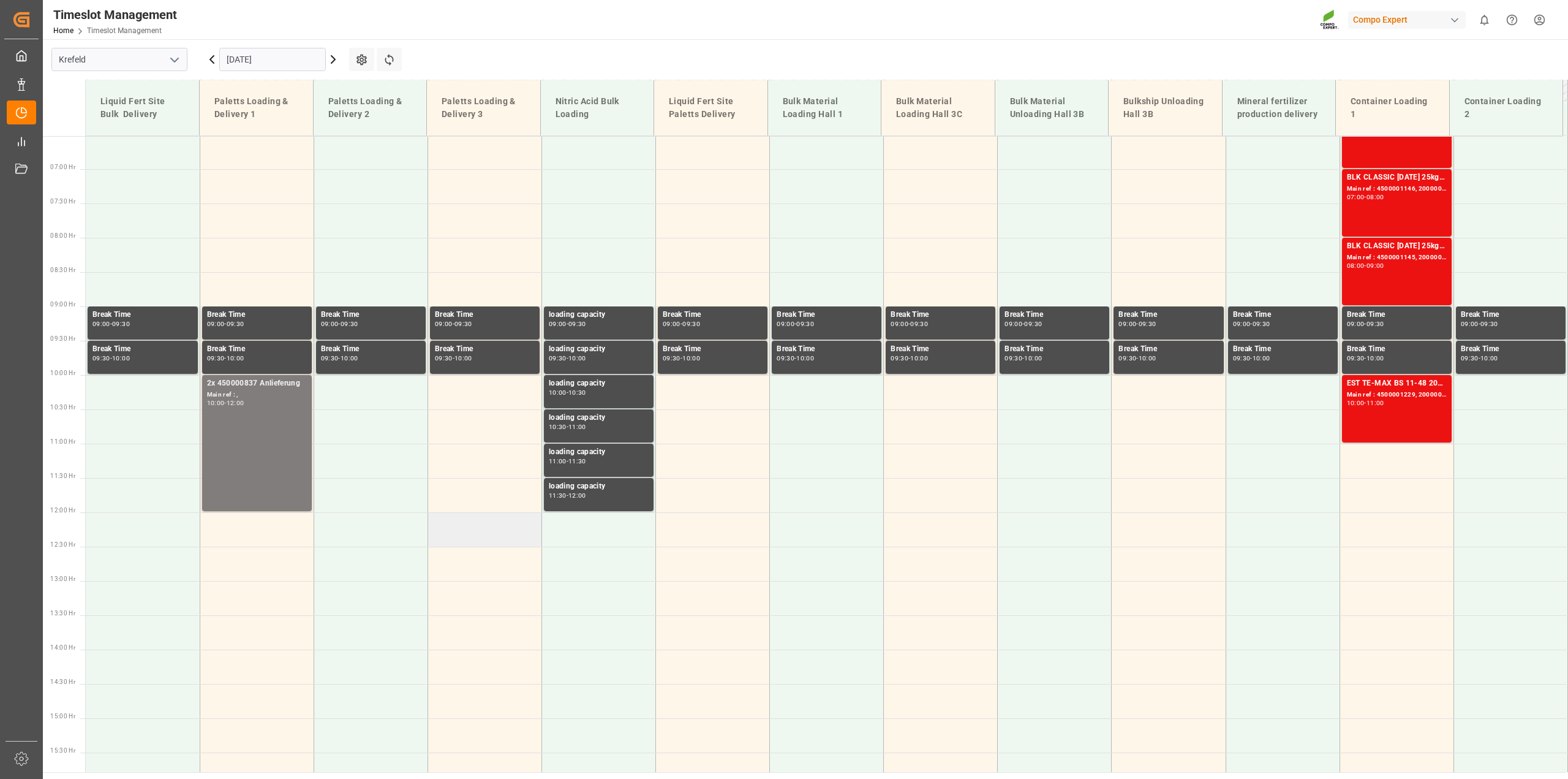
scroll to position [469, 0]
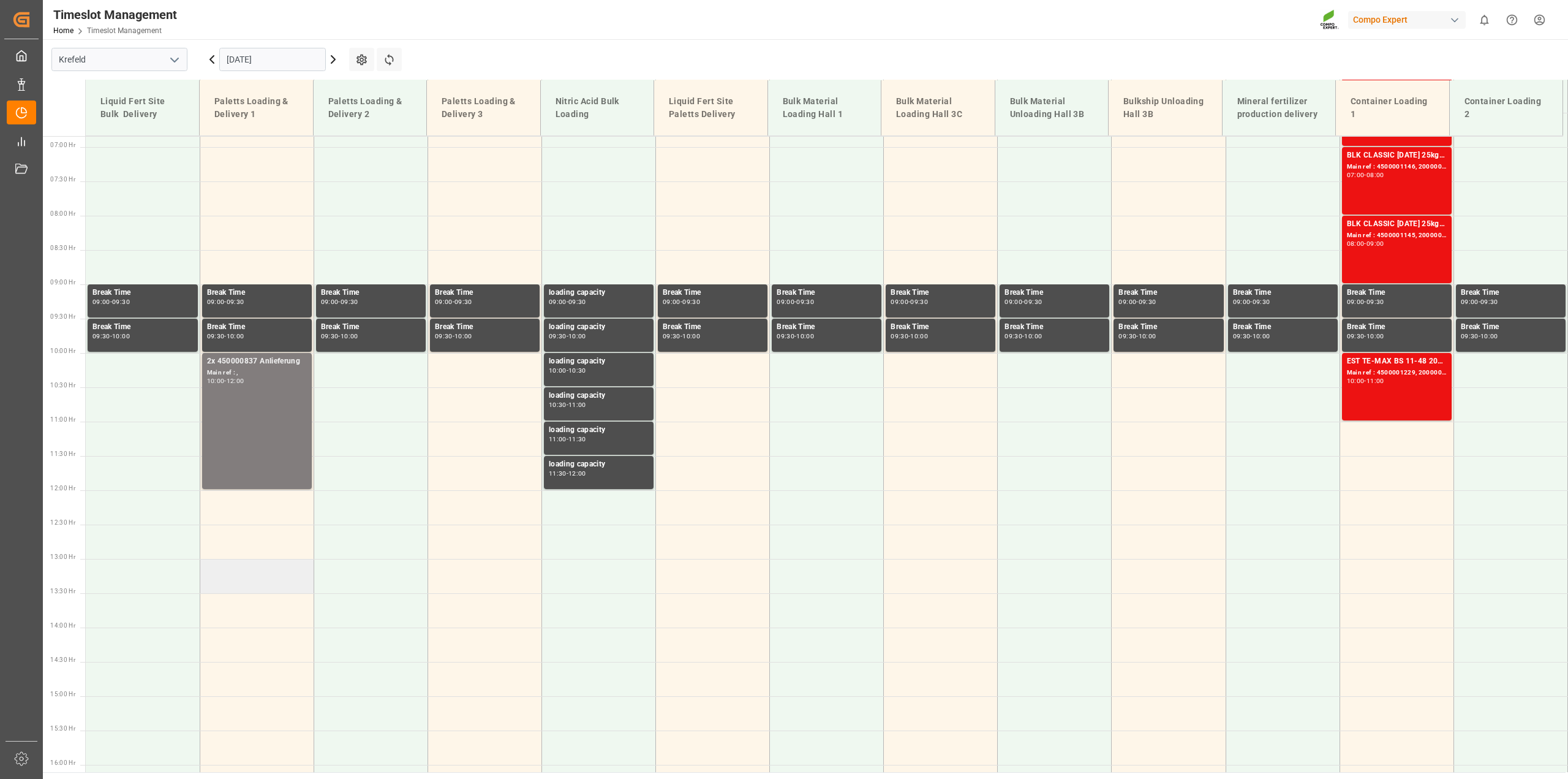
click at [242, 574] on td at bounding box center [256, 575] width 114 height 34
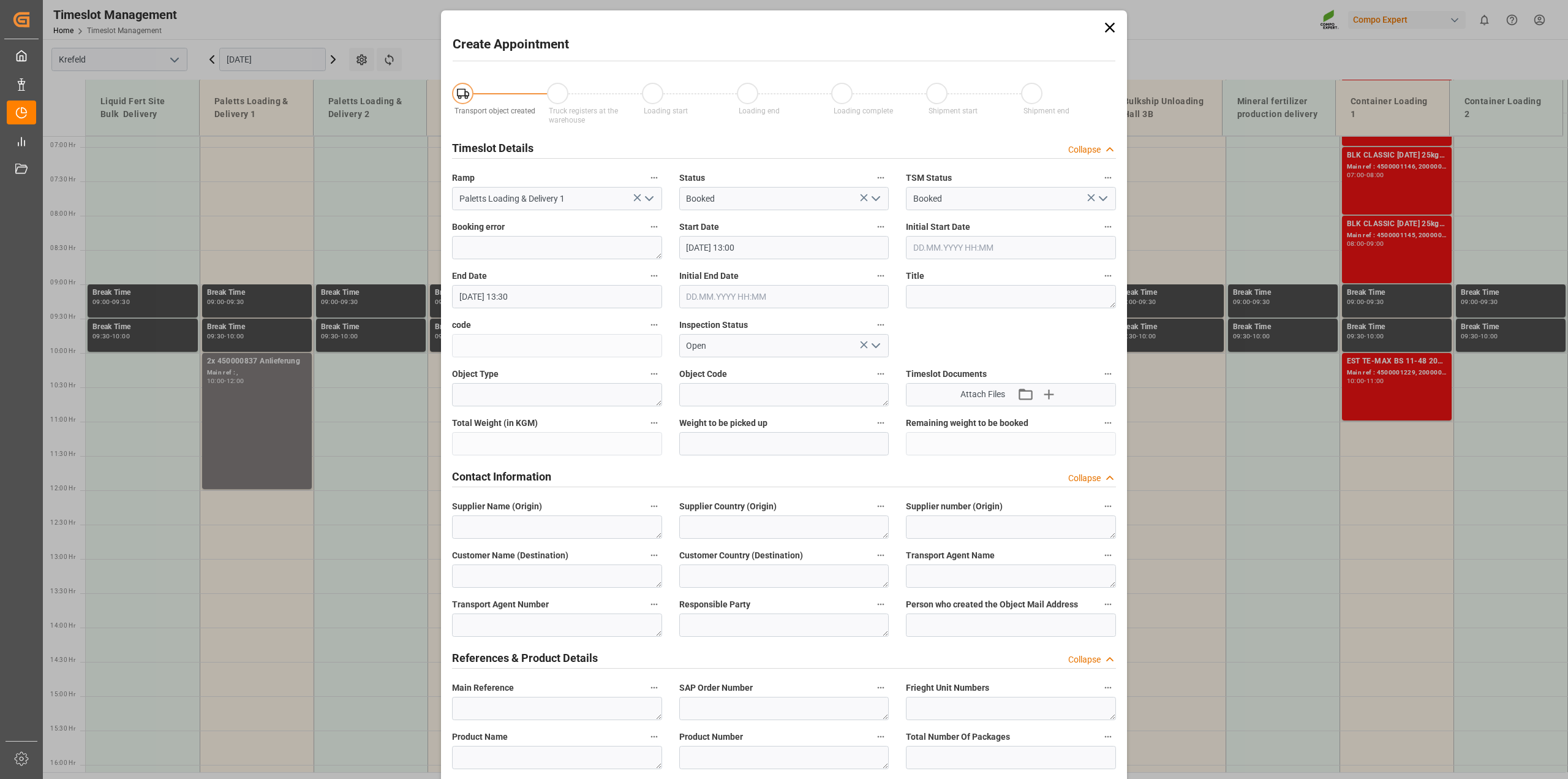
type input "[DATE] 13:00"
type input "[DATE] 13:30"
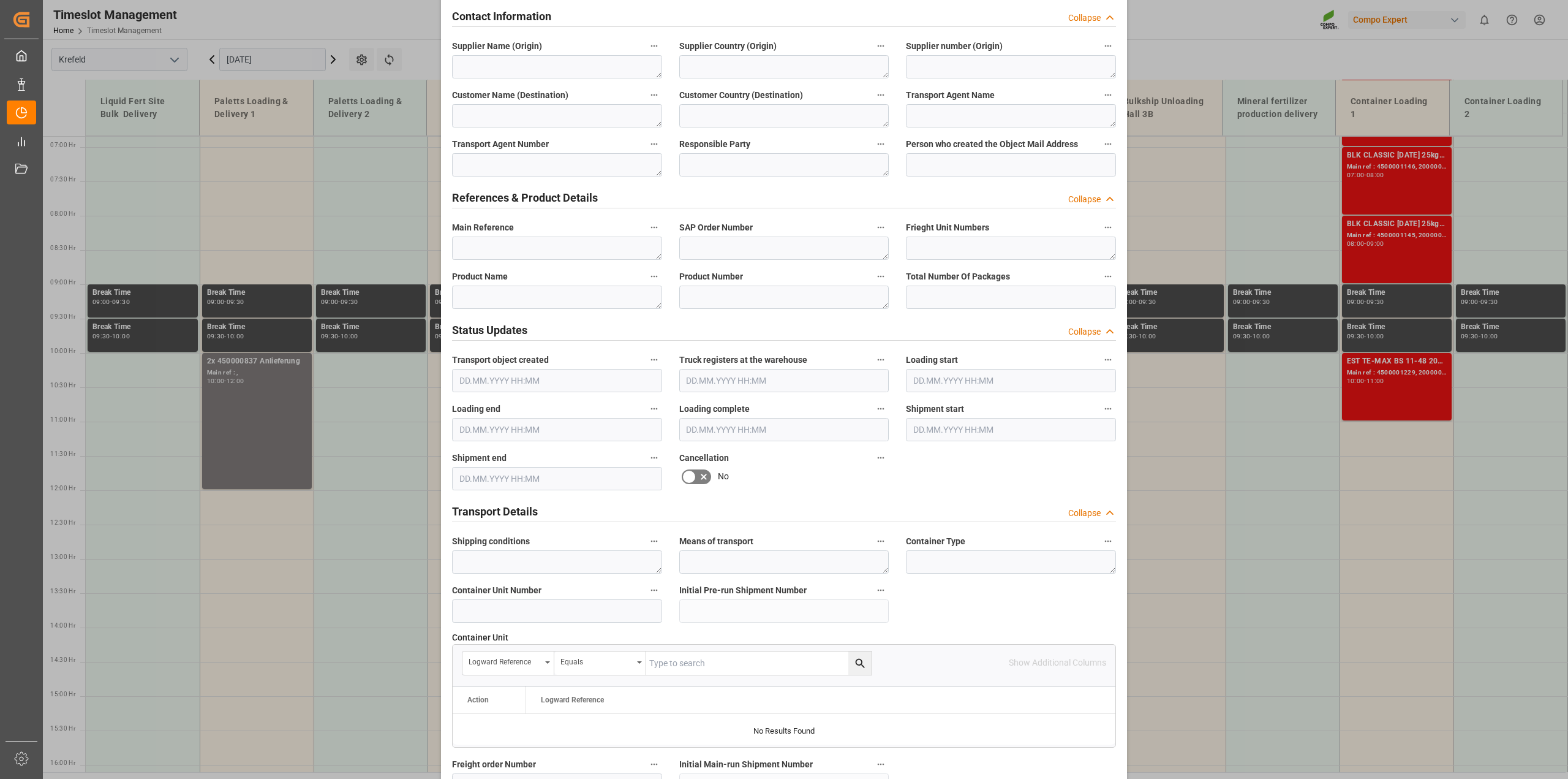
scroll to position [689, 0]
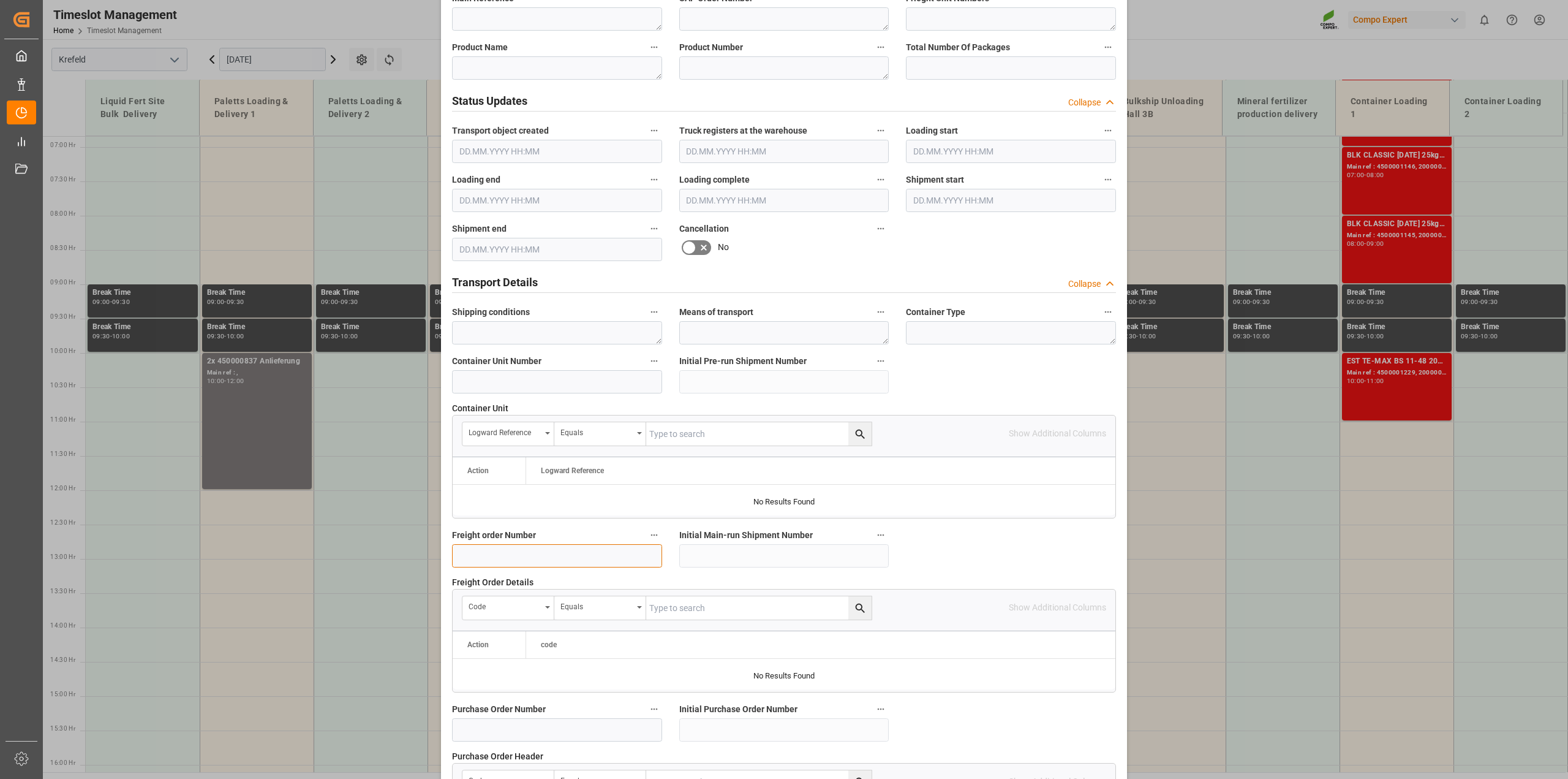
click at [469, 556] on input at bounding box center [557, 555] width 210 height 23
paste input "6100002226"
type input "6100002226"
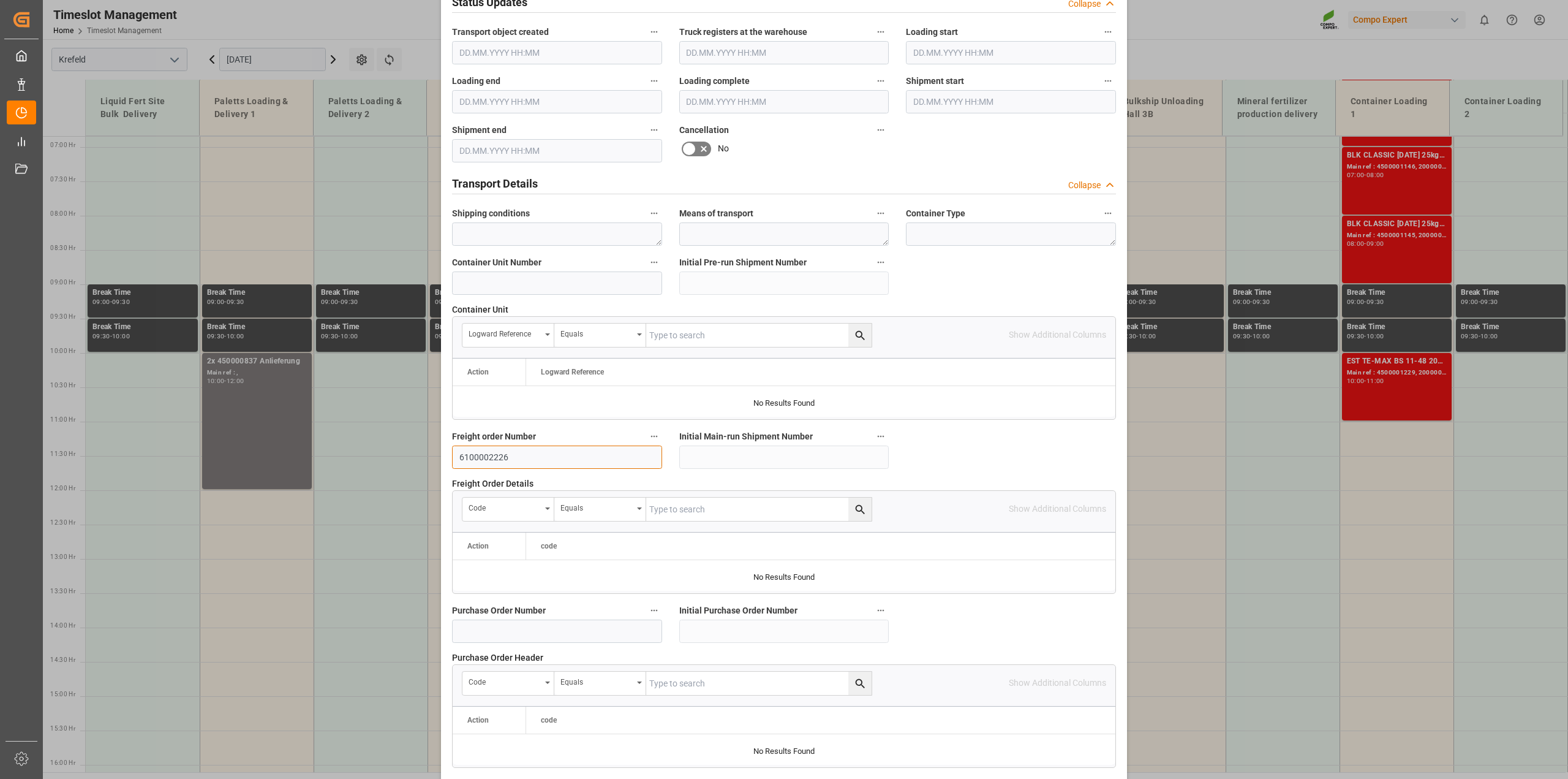
scroll to position [924, 0]
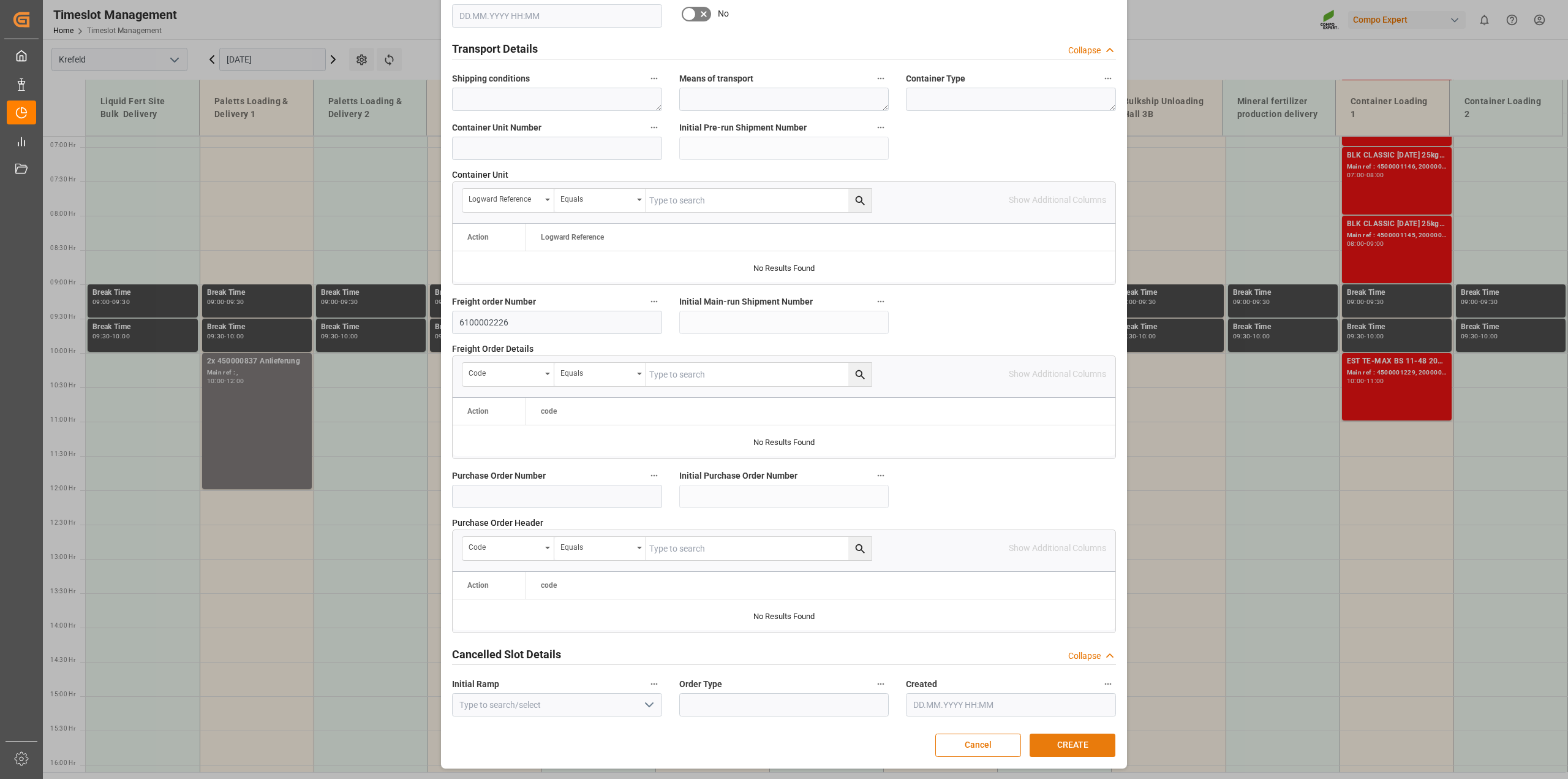
click at [1076, 752] on button "CREATE" at bounding box center [1073, 745] width 85 height 23
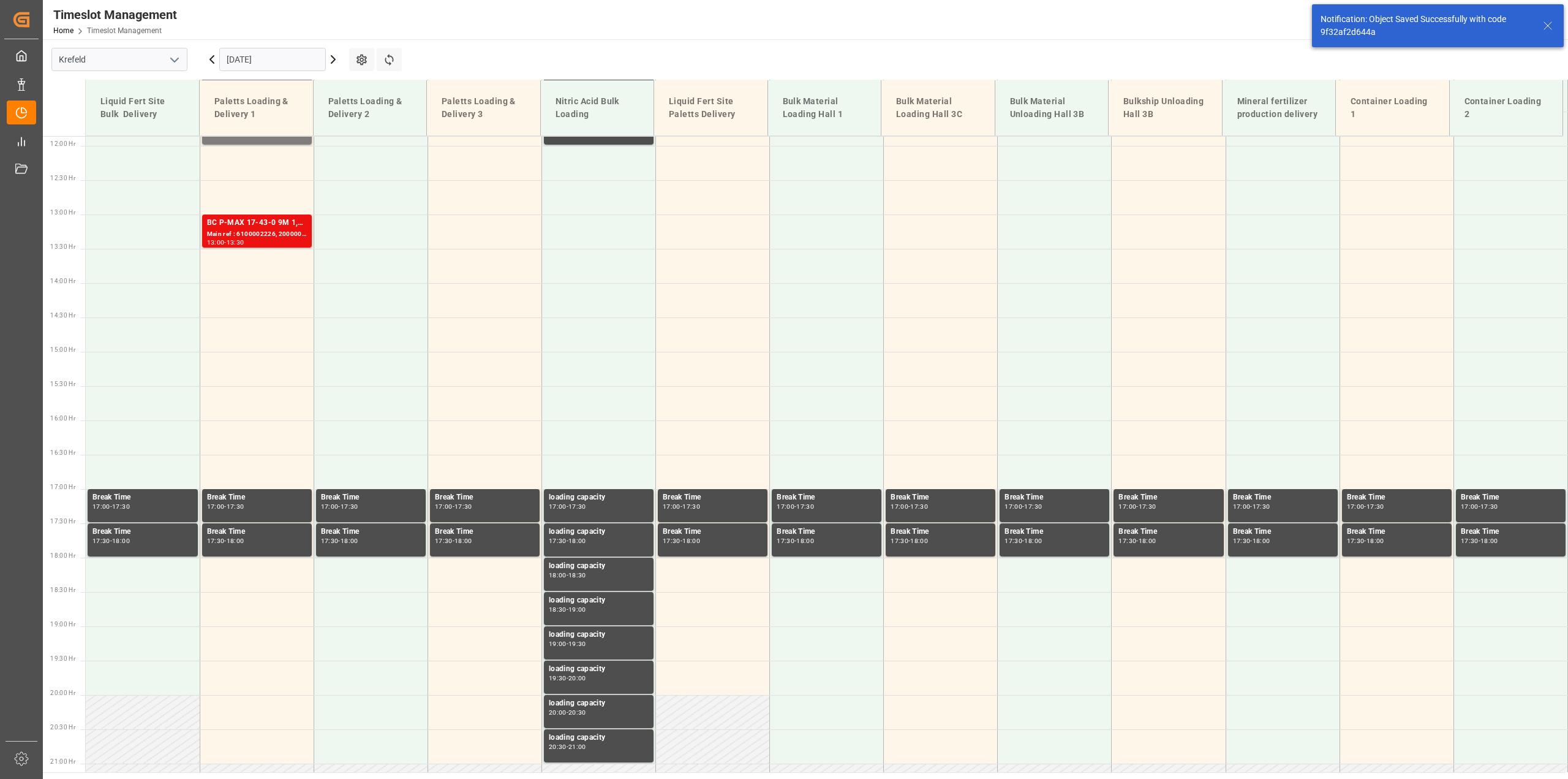
scroll to position [829, 0]
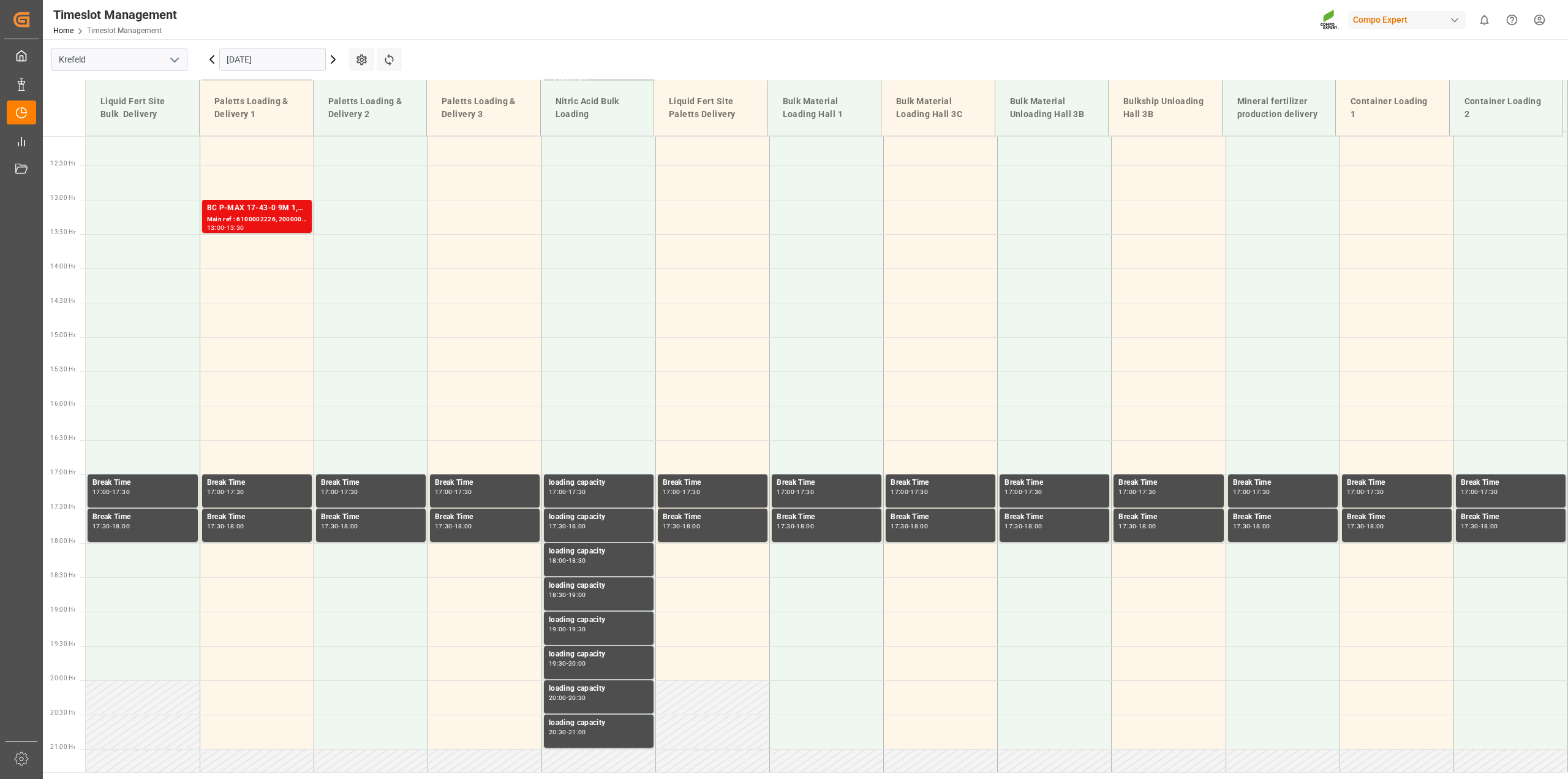
click at [256, 56] on input "[DATE]" at bounding box center [273, 59] width 107 height 23
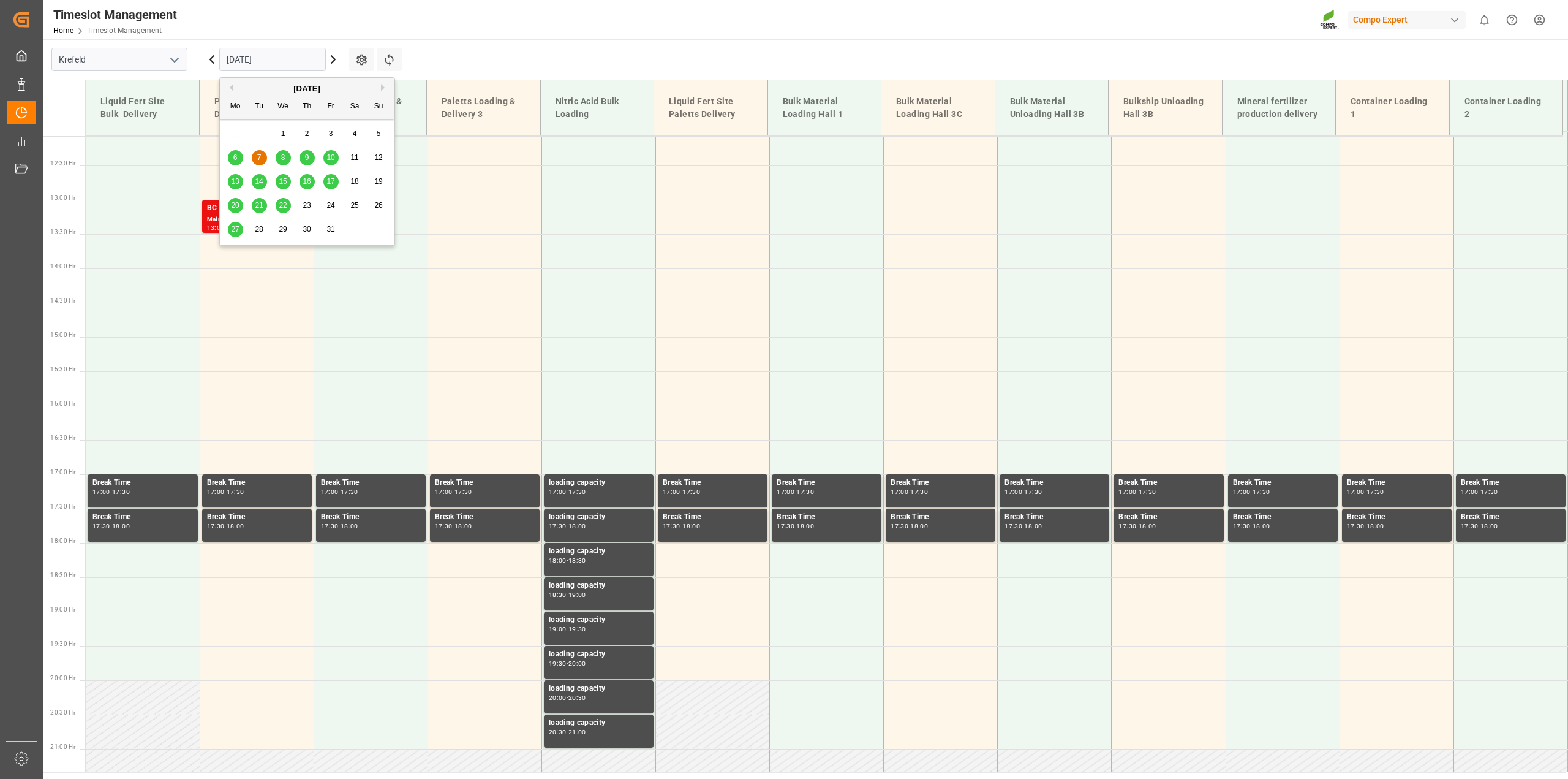
click at [228, 86] on button "Previous Month" at bounding box center [229, 87] width 8 height 8
click at [239, 230] on div "29" at bounding box center [236, 229] width 15 height 15
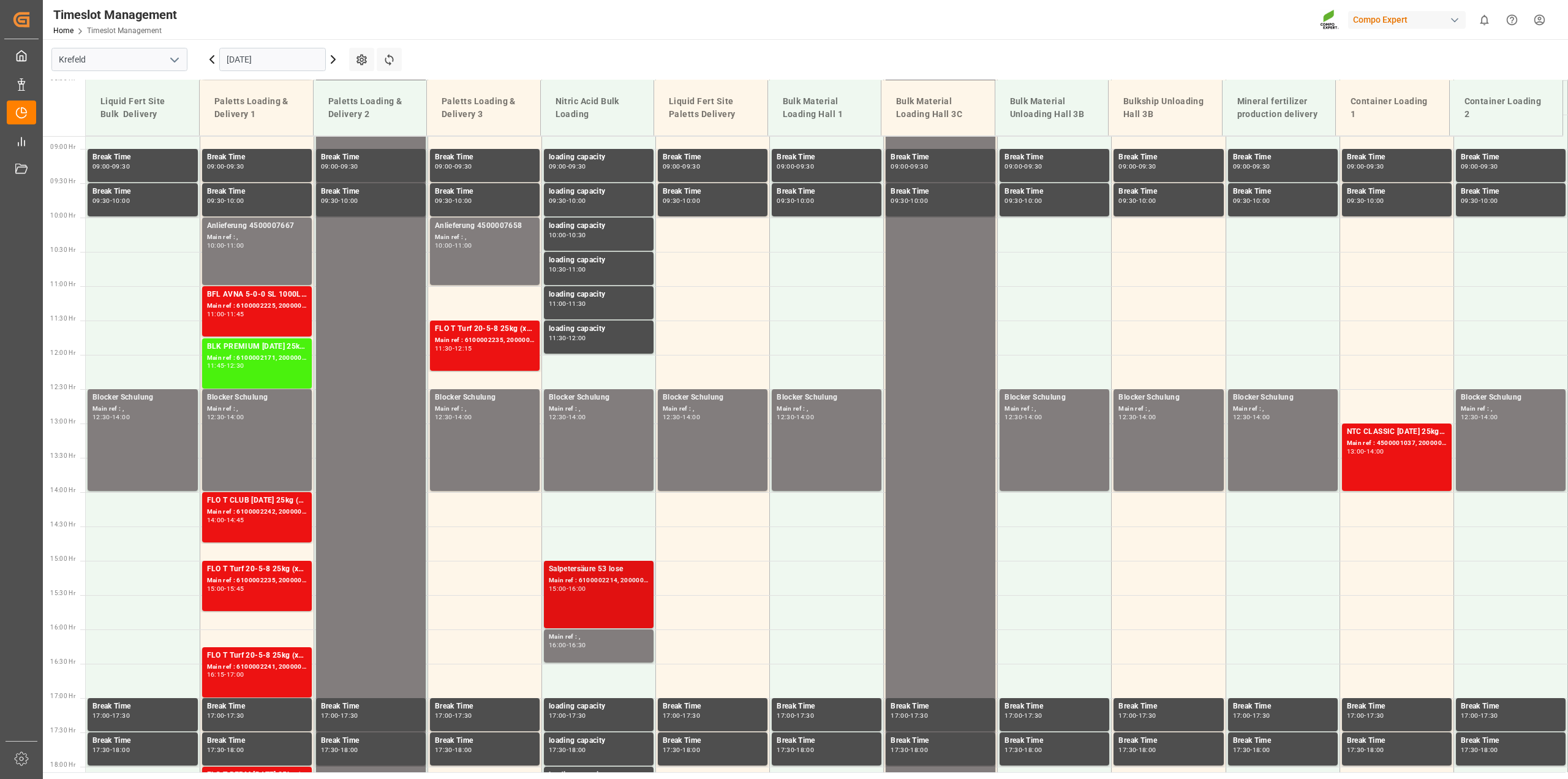
scroll to position [623, 0]
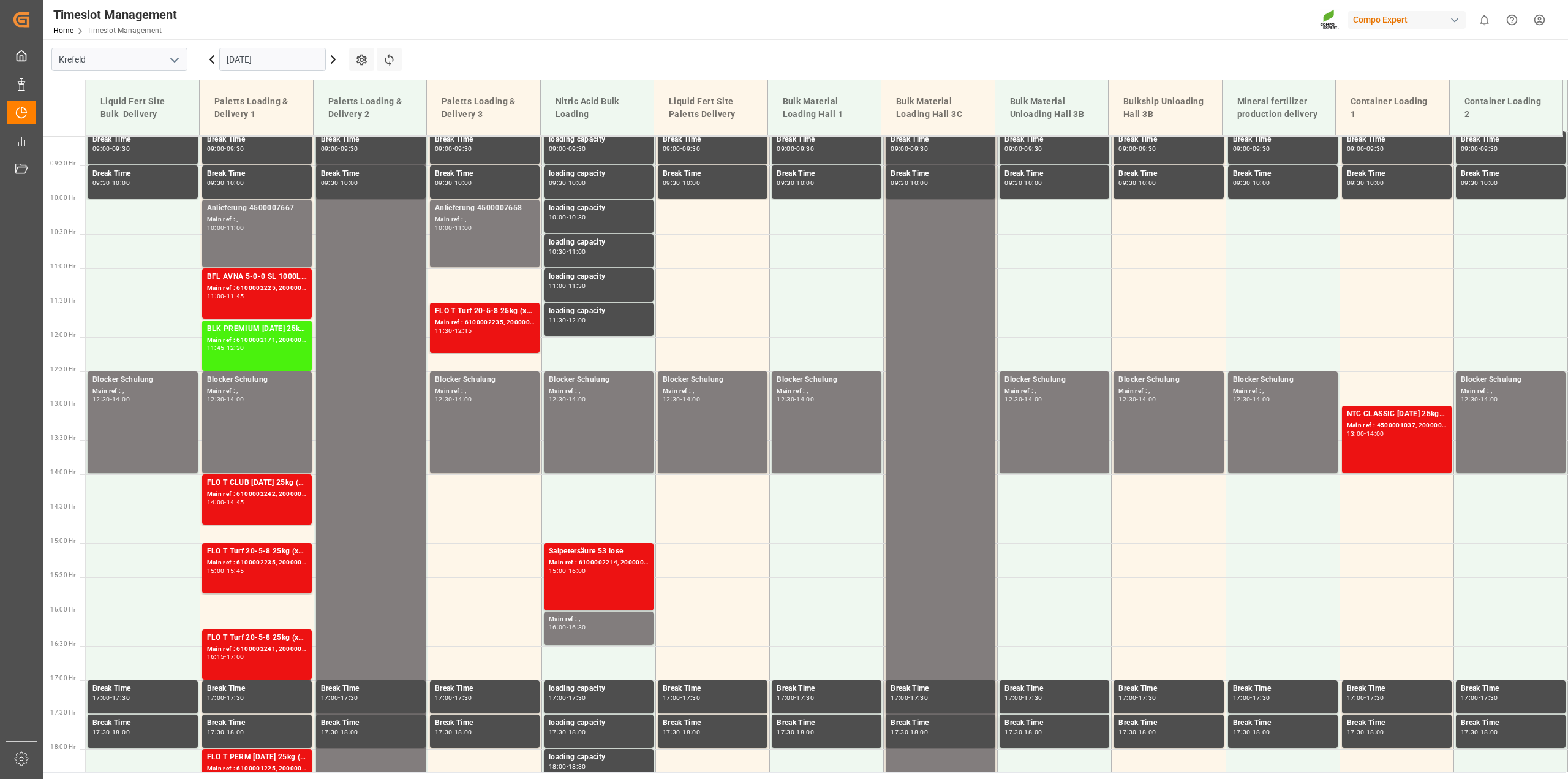
click at [239, 49] on input "[DATE]" at bounding box center [273, 59] width 107 height 23
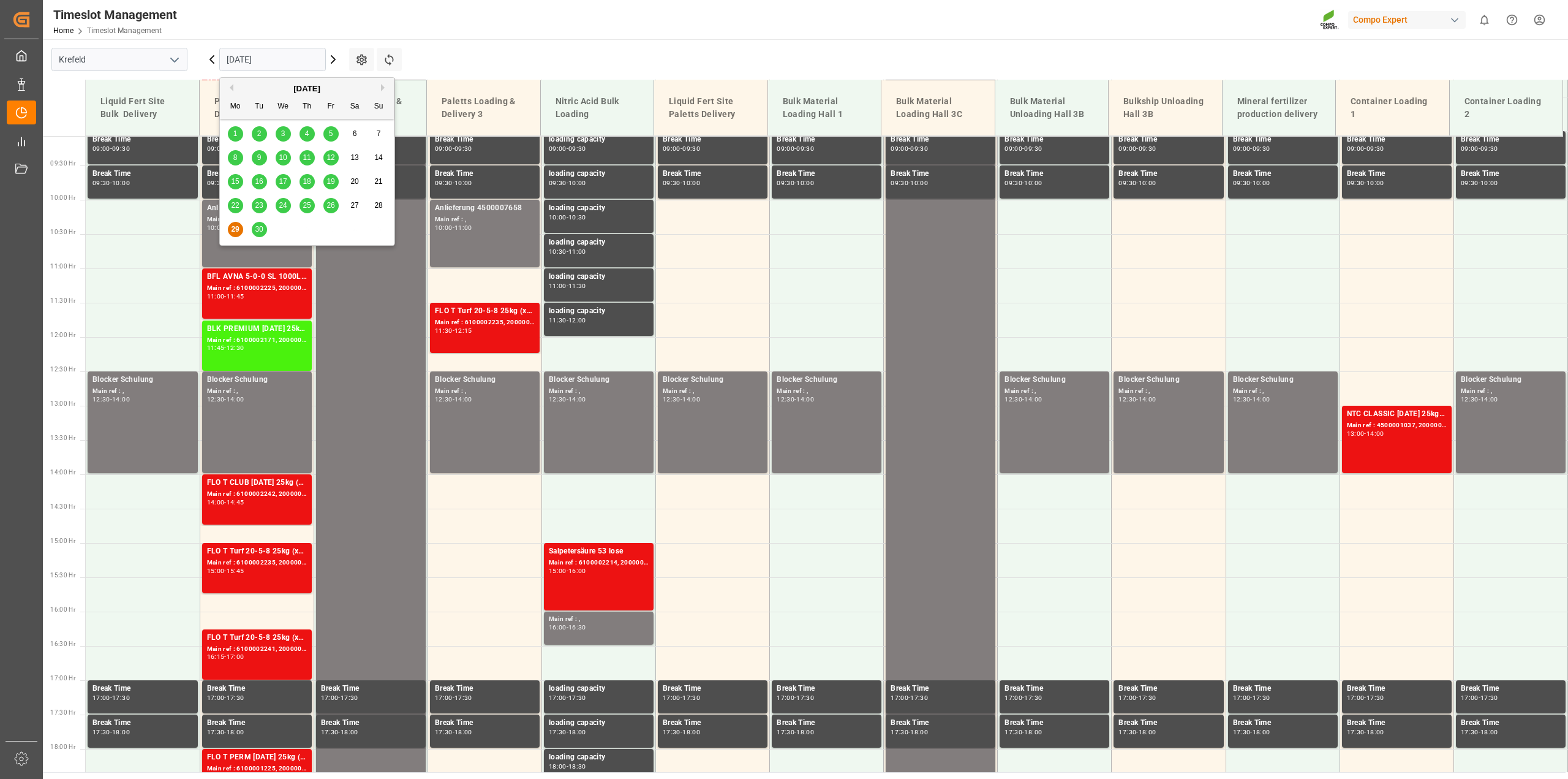
click at [381, 90] on button "Next Month" at bounding box center [385, 87] width 8 height 8
click at [258, 157] on span "7" at bounding box center [259, 157] width 4 height 9
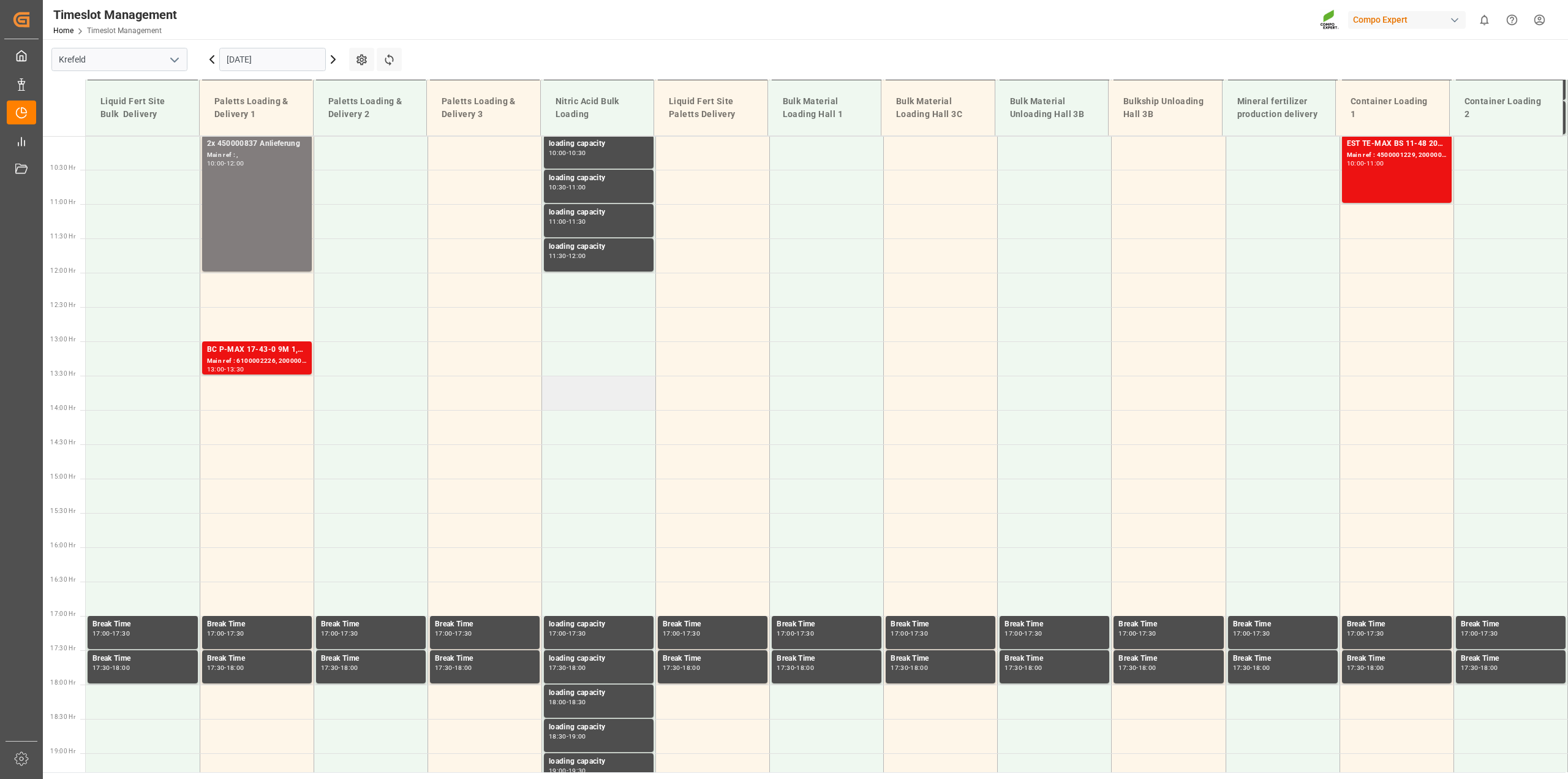
scroll to position [691, 0]
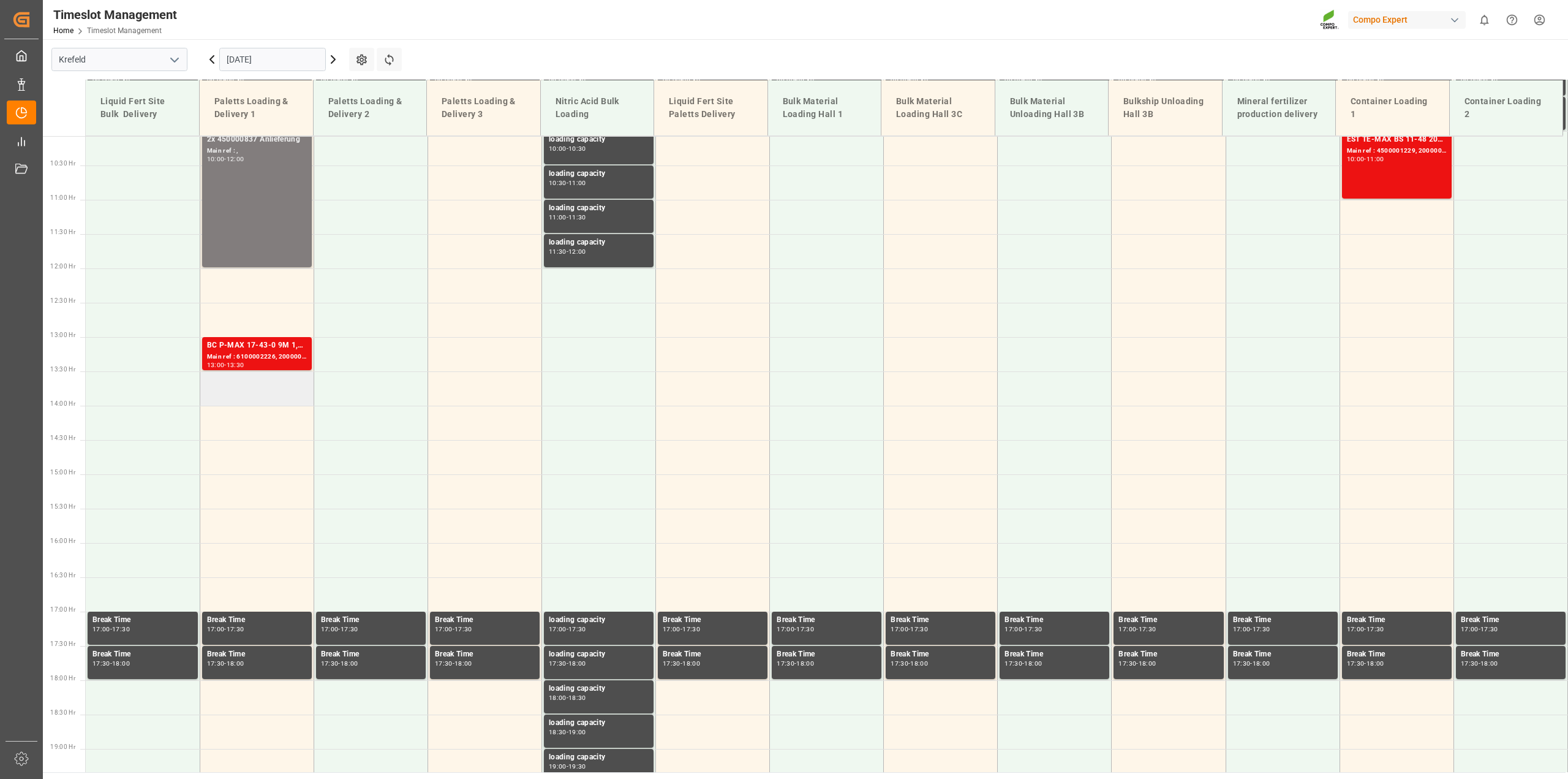
click at [274, 393] on td at bounding box center [256, 388] width 114 height 34
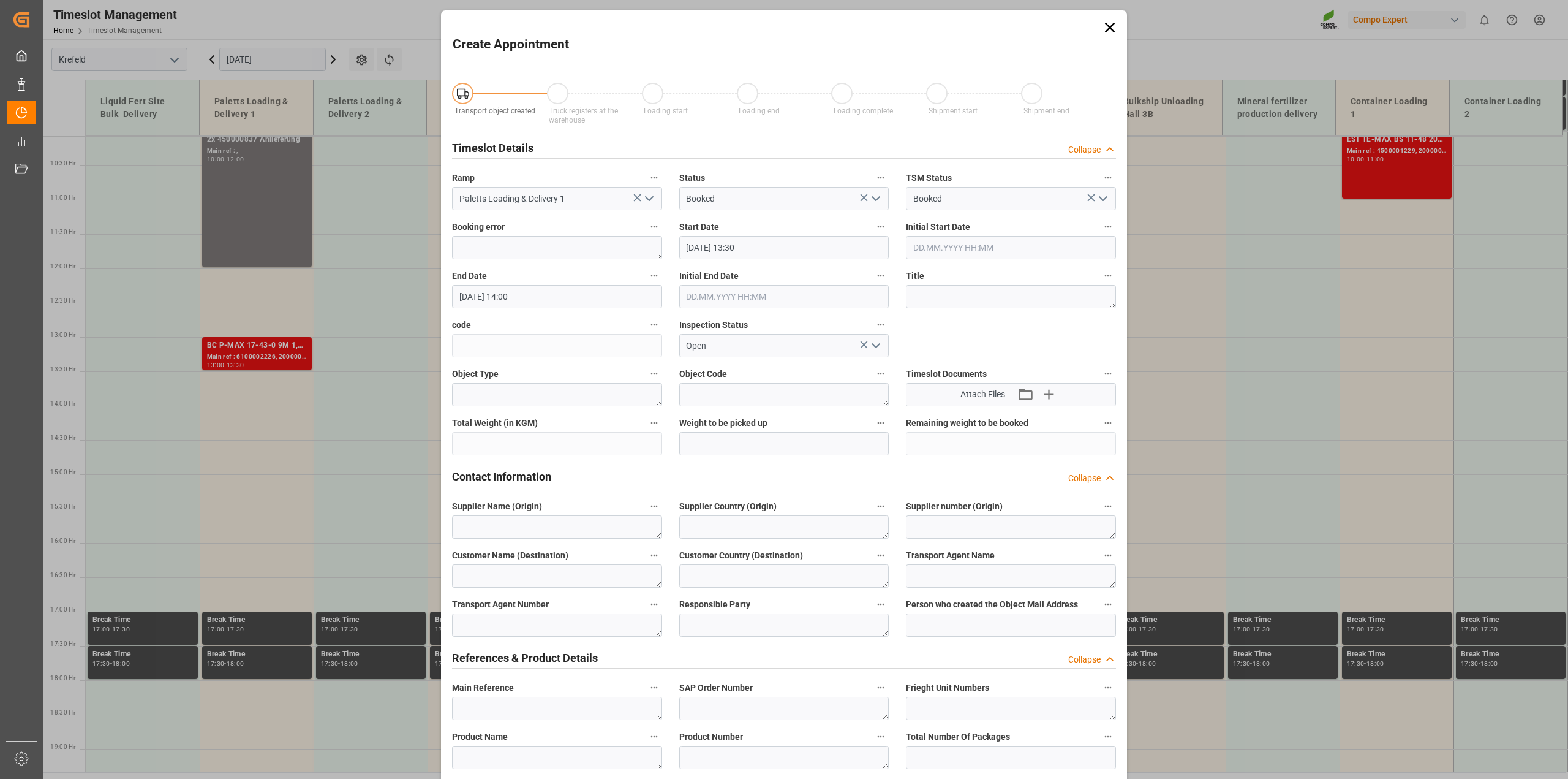
type input "[DATE] 13:30"
type input "[DATE] 14:00"
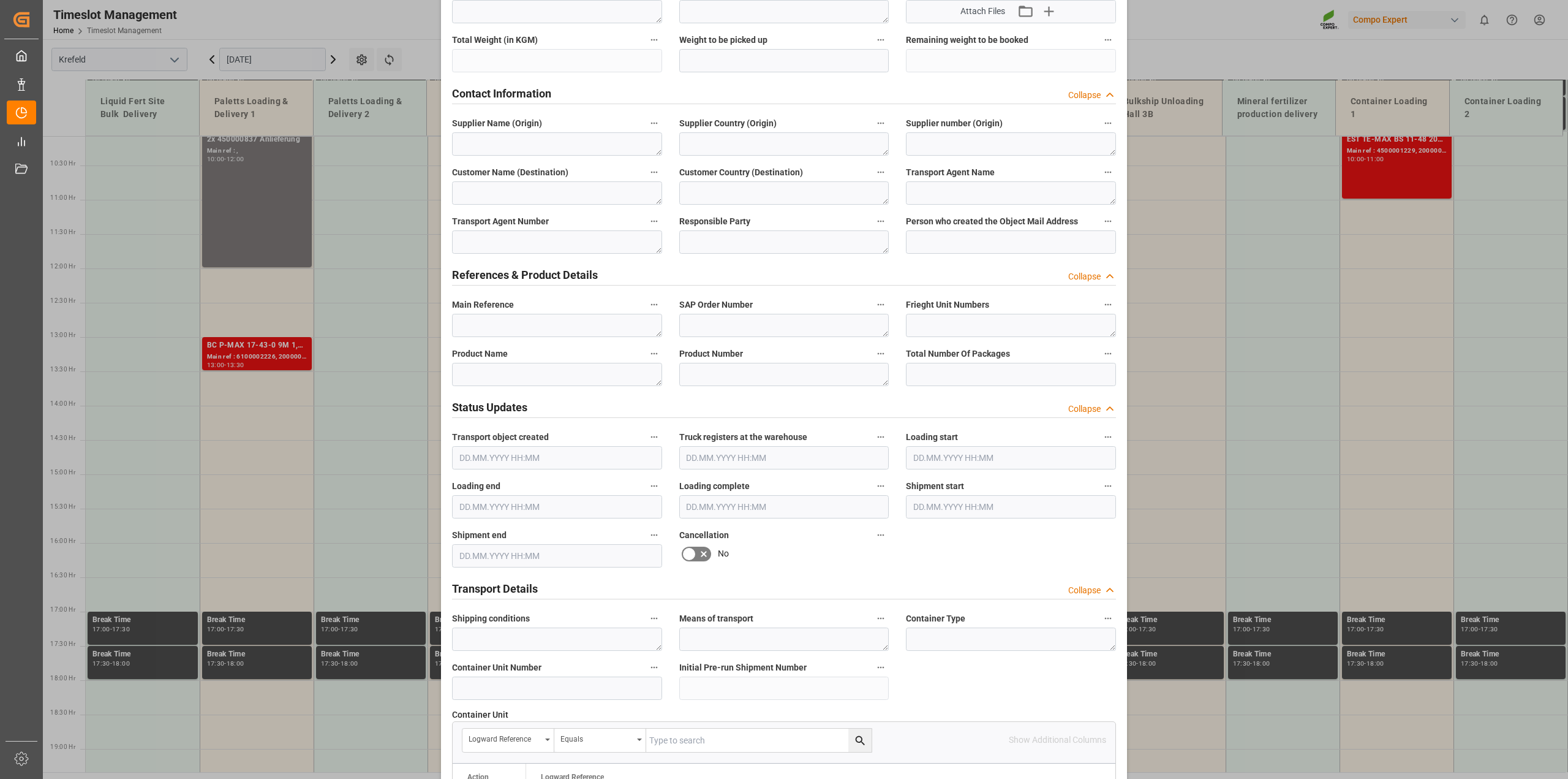
scroll to position [689, 0]
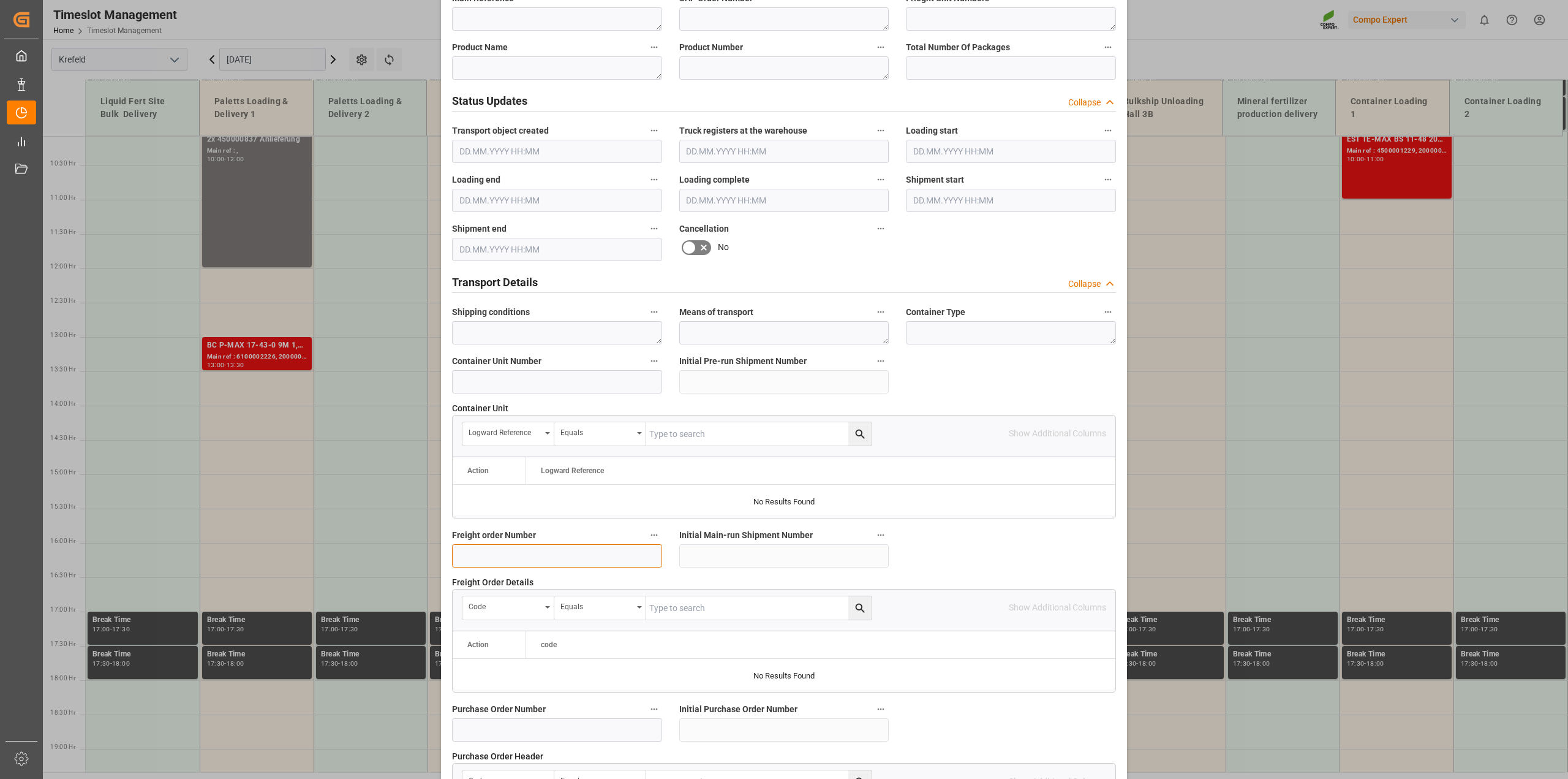
click at [490, 552] on input at bounding box center [557, 555] width 210 height 23
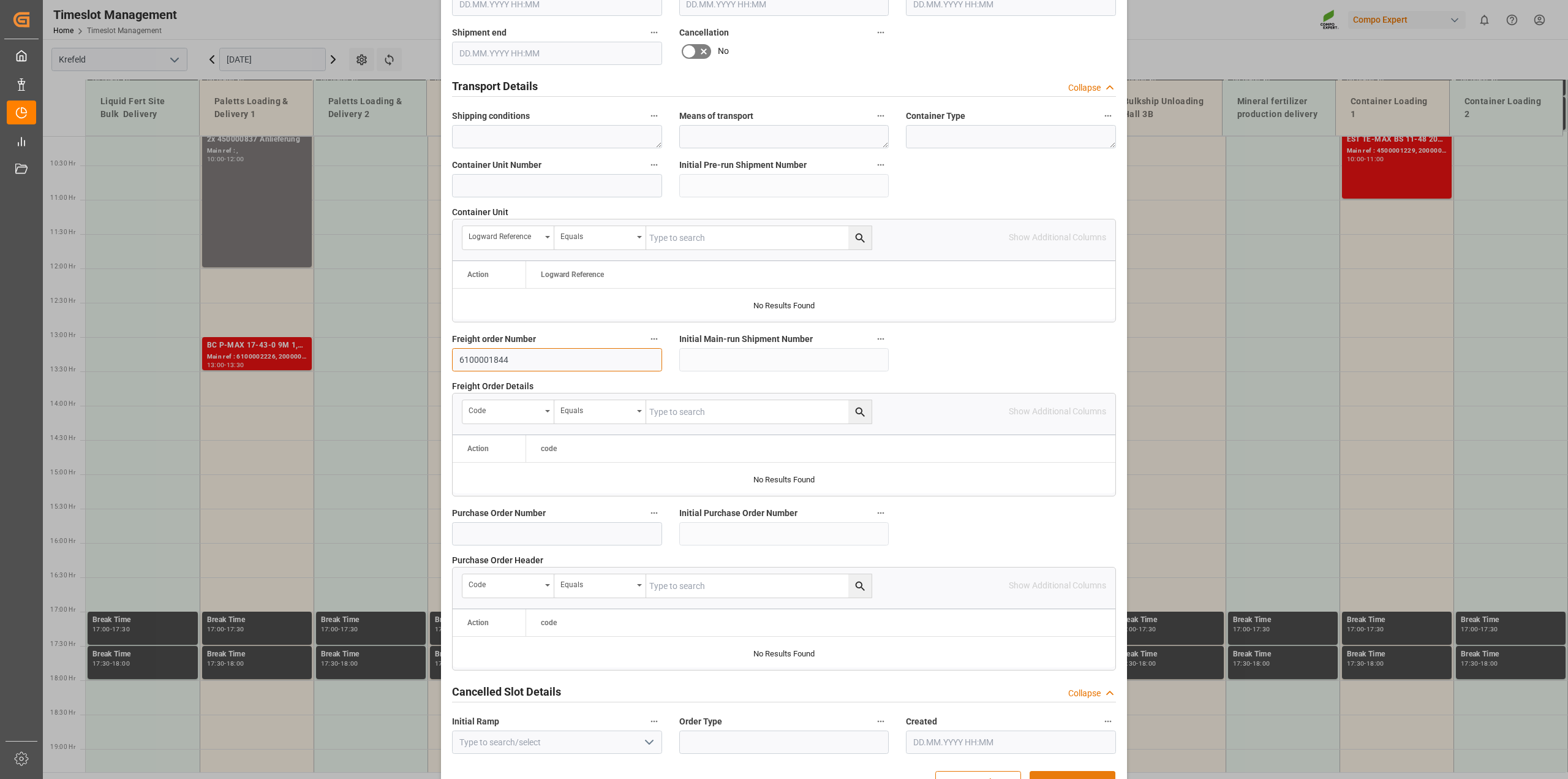
scroll to position [924, 0]
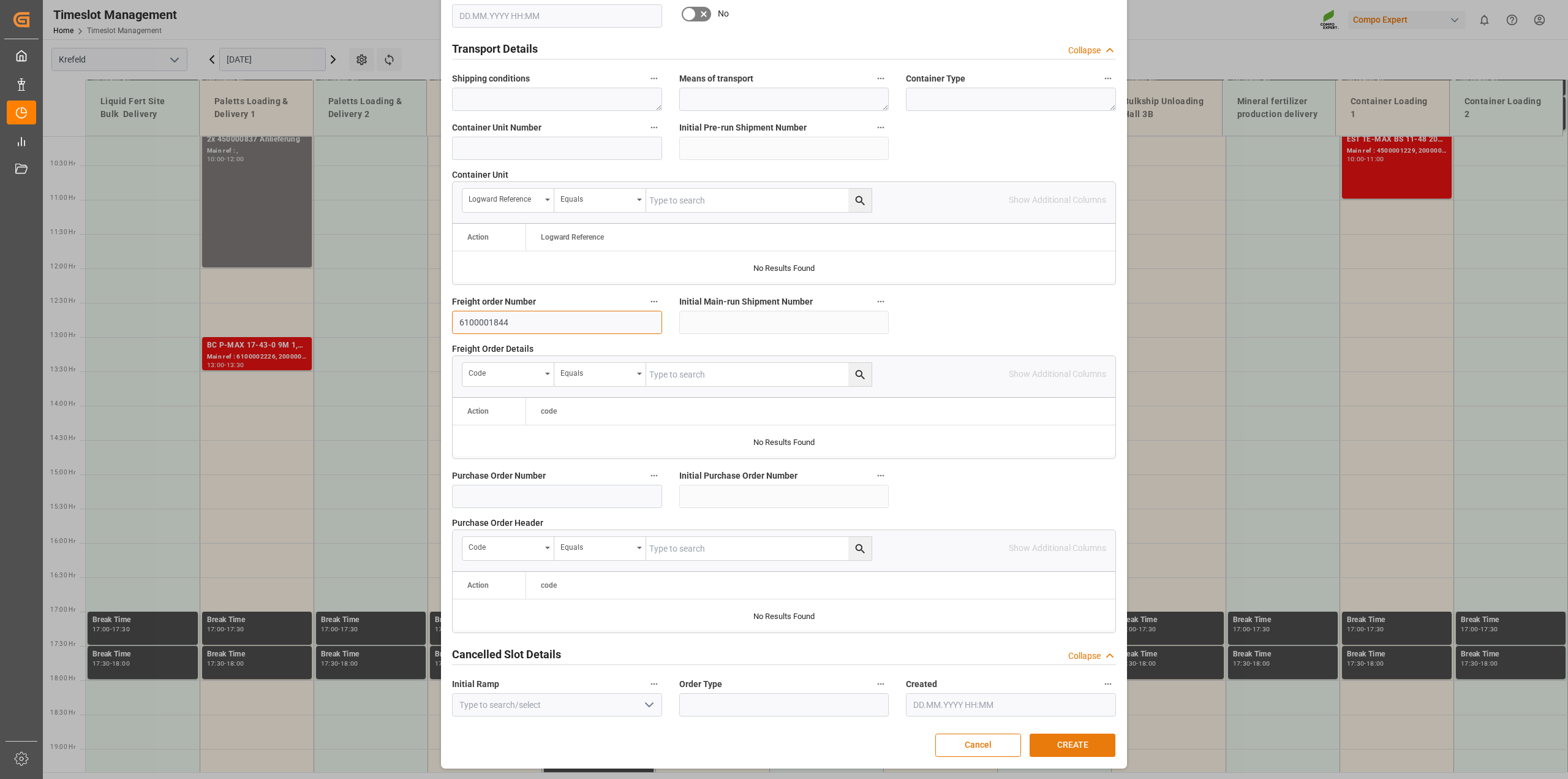
type input "6100001844"
click at [1054, 747] on button "CREATE" at bounding box center [1073, 745] width 85 height 23
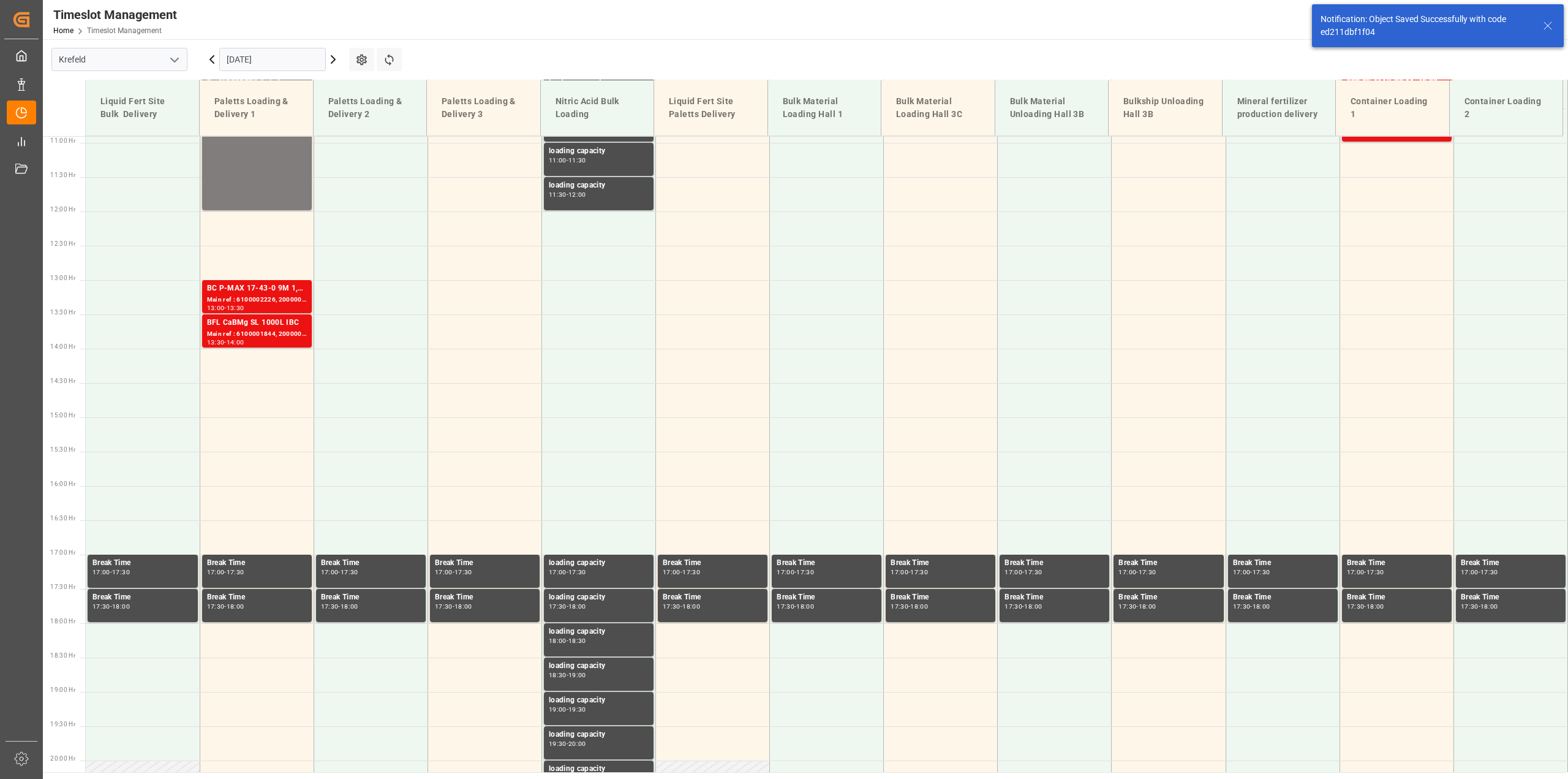
scroll to position [773, 0]
